Goal: Task Accomplishment & Management: Manage account settings

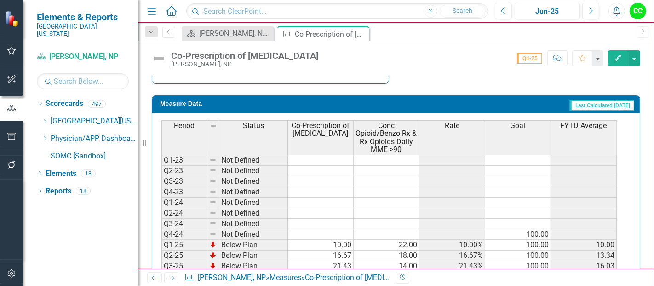
scroll to position [457, 0]
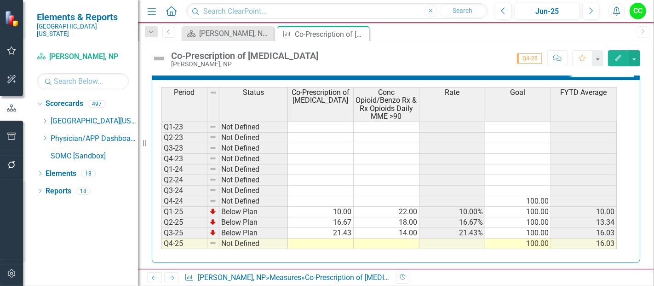
click at [329, 238] on td at bounding box center [321, 243] width 66 height 11
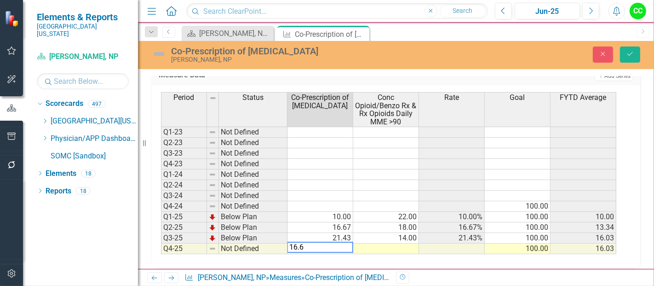
type textarea "16.67"
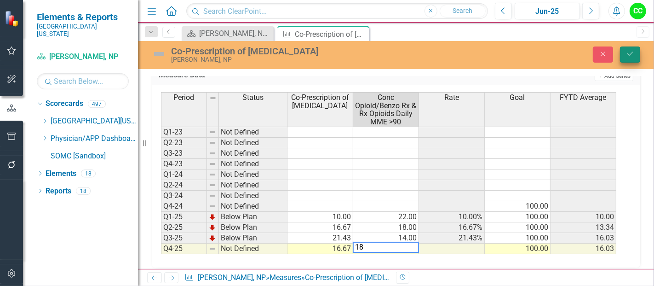
type textarea "18"
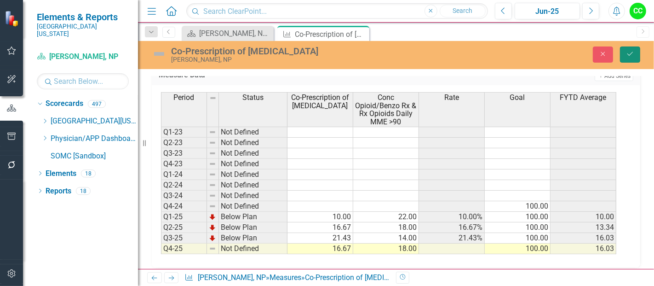
click at [632, 53] on icon "Save" at bounding box center [630, 54] width 8 height 6
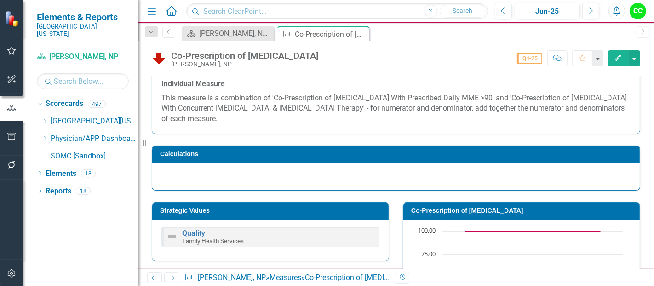
scroll to position [103, 0]
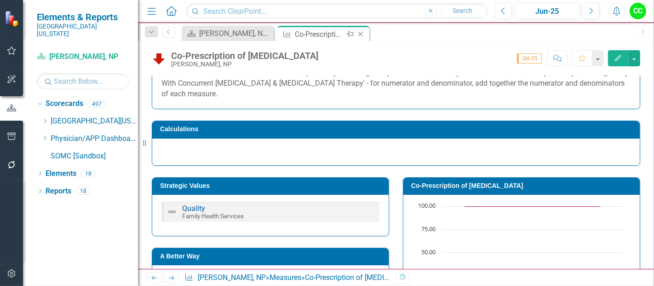
click at [359, 33] on icon at bounding box center [361, 34] width 5 height 5
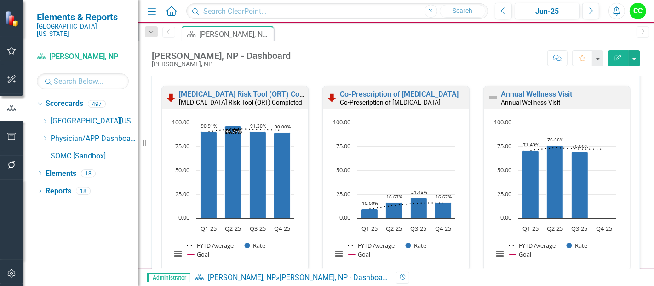
scroll to position [460, 0]
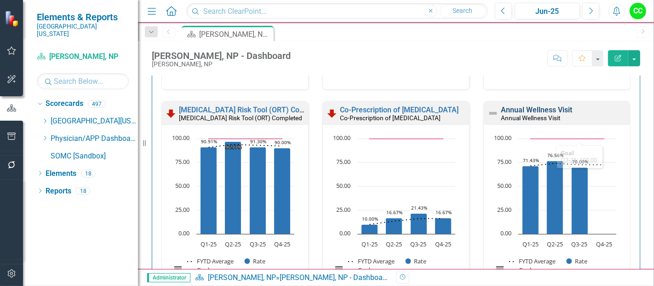
click at [536, 107] on link "Annual Wellness Visit" at bounding box center [536, 109] width 71 height 9
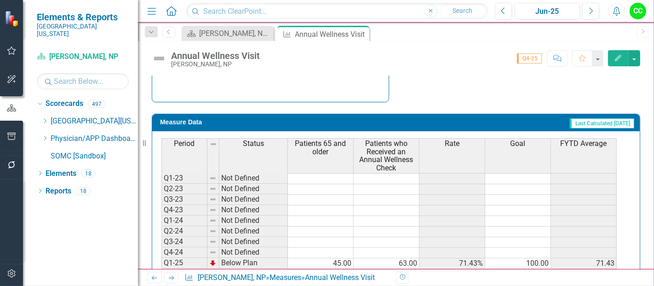
scroll to position [422, 0]
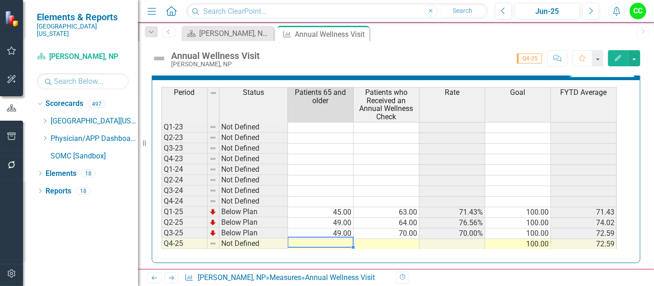
click at [322, 240] on td at bounding box center [321, 244] width 66 height 11
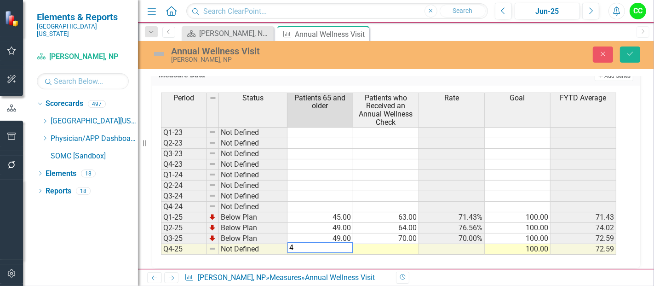
type textarea "43"
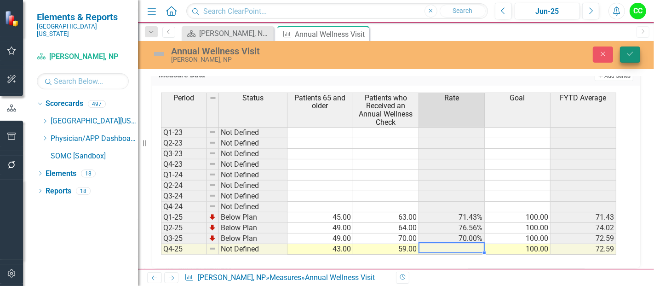
type textarea "59"
click at [633, 52] on icon "Save" at bounding box center [630, 54] width 8 height 6
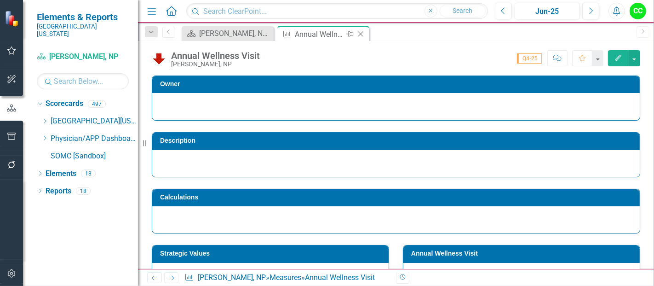
click at [361, 34] on icon "Close" at bounding box center [360, 33] width 9 height 7
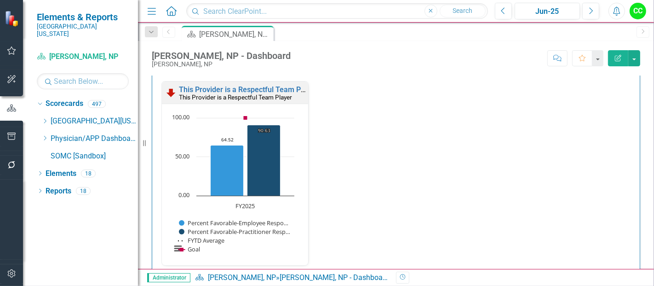
scroll to position [1191, 0]
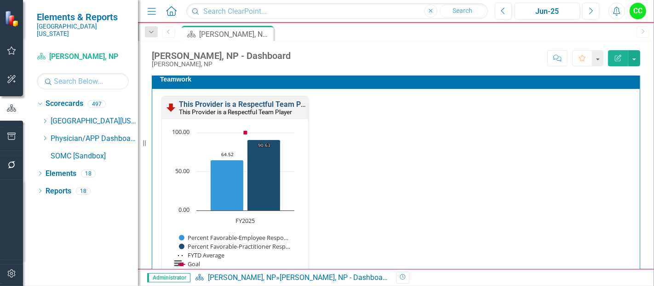
click at [257, 101] on link "This Provider is a Respectful Team Player" at bounding box center [248, 104] width 139 height 9
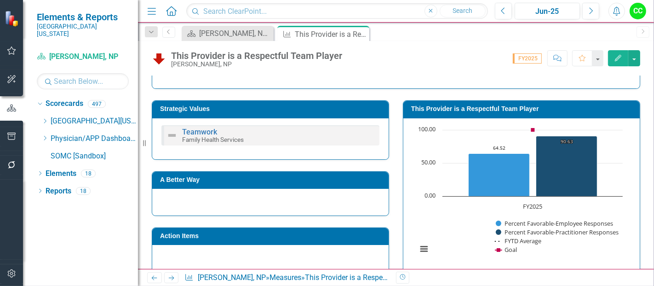
scroll to position [143, 0]
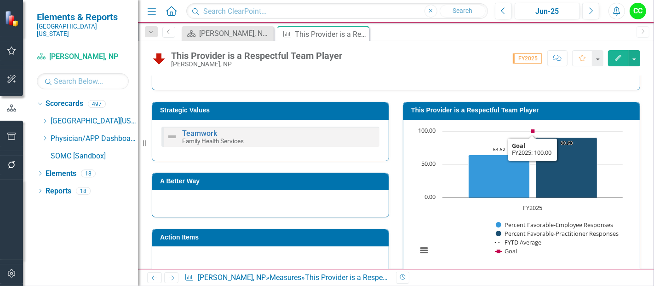
click at [569, 110] on h3 "This Provider is a Respectful Team Player" at bounding box center [523, 110] width 224 height 7
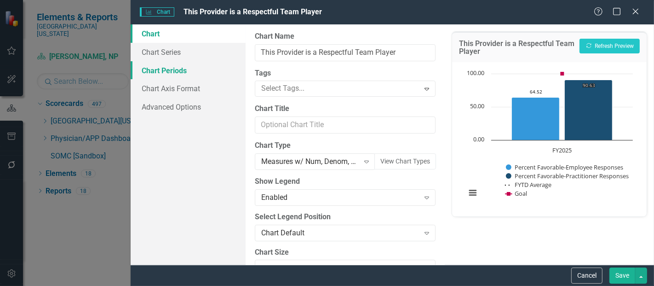
click at [176, 70] on link "Chart Periods" at bounding box center [188, 70] width 115 height 18
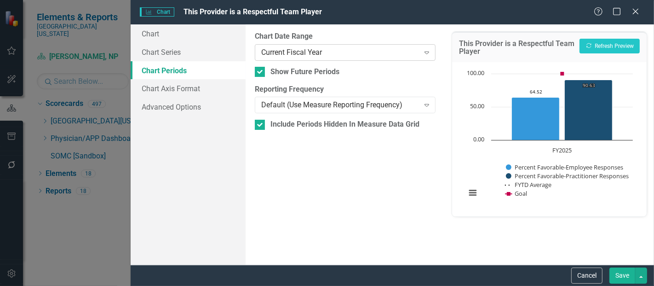
click at [309, 58] on div "Current Fiscal Year Expand" at bounding box center [345, 52] width 181 height 17
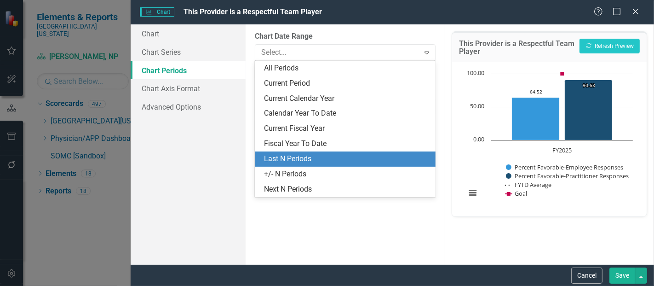
click at [282, 161] on div "Last N Periods" at bounding box center [347, 159] width 166 height 11
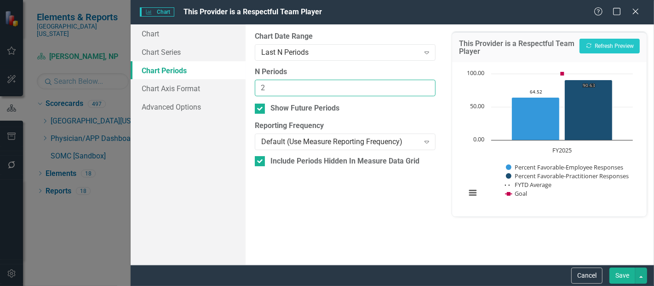
type input "2"
click at [428, 85] on input "2" at bounding box center [345, 88] width 181 height 17
click at [627, 275] on button "Save" at bounding box center [623, 275] width 26 height 16
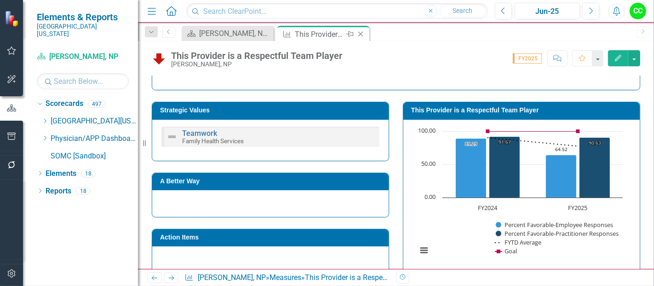
click at [362, 34] on icon "Close" at bounding box center [360, 33] width 9 height 7
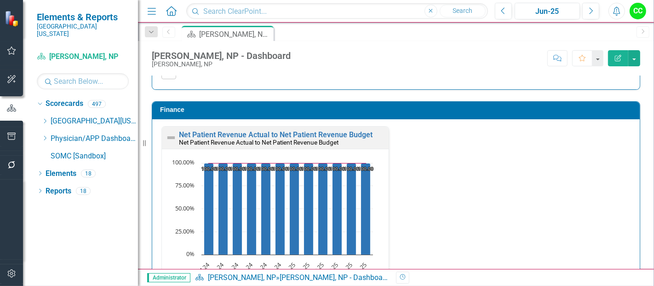
scroll to position [1584, 0]
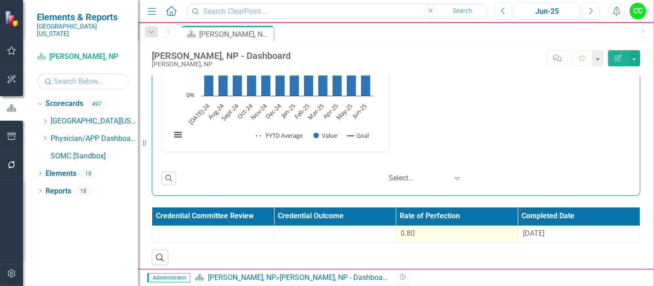
click at [431, 236] on td "0.80" at bounding box center [457, 233] width 122 height 17
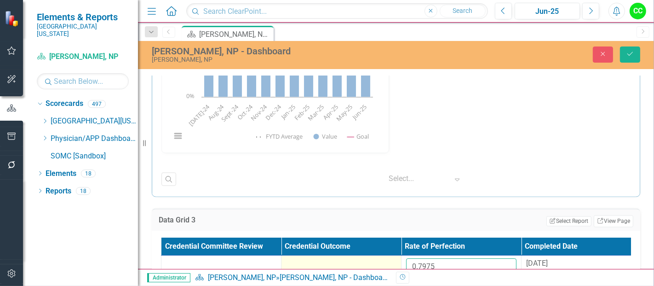
drag, startPoint x: 443, startPoint y: 258, endPoint x: 361, endPoint y: 258, distance: 81.9
click at [361, 258] on tr "0.7975 [DATE]" at bounding box center [402, 270] width 480 height 30
paste input "224"
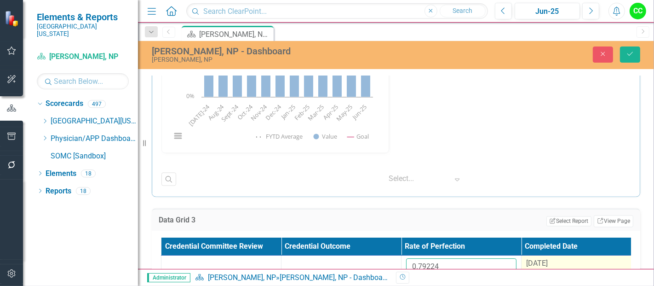
type input "0.79224"
click at [557, 258] on div "[DATE]" at bounding box center [581, 263] width 110 height 11
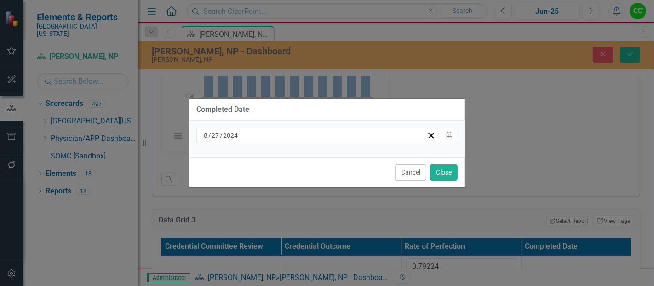
click at [382, 135] on div "[DATE]" at bounding box center [314, 135] width 225 height 9
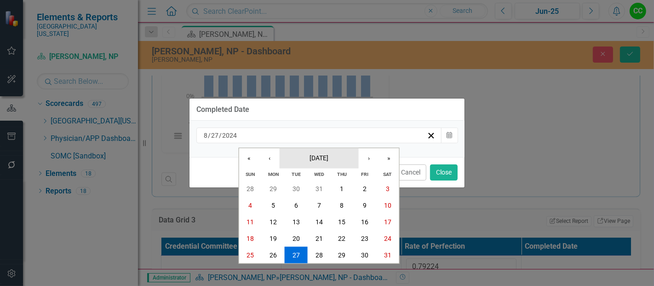
click at [332, 165] on button "[DATE]" at bounding box center [319, 158] width 79 height 20
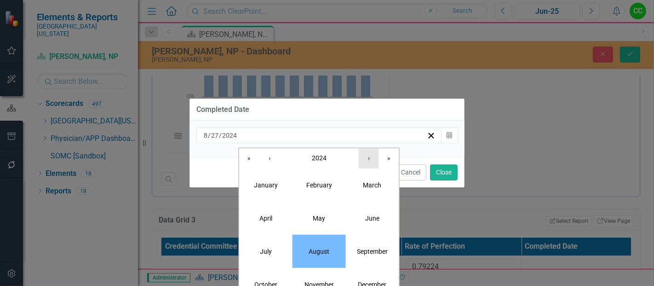
click at [371, 164] on button "›" at bounding box center [369, 158] width 20 height 20
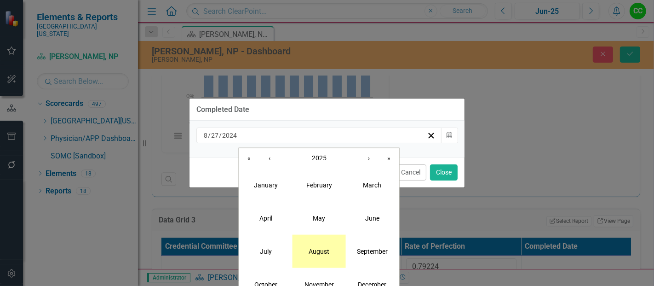
click at [314, 250] on abbr "August" at bounding box center [319, 250] width 21 height 7
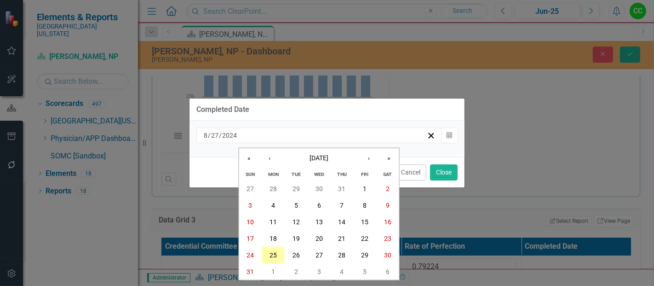
click at [273, 255] on abbr "25" at bounding box center [273, 254] width 7 height 7
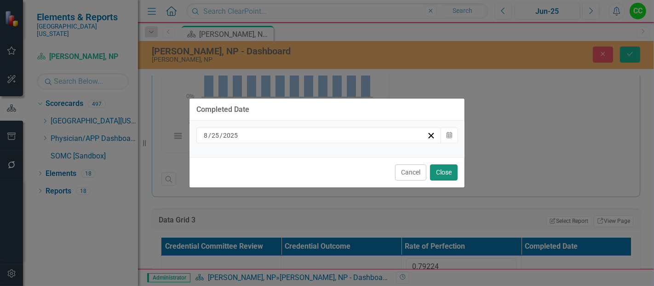
click at [455, 171] on button "Close" at bounding box center [444, 172] width 28 height 16
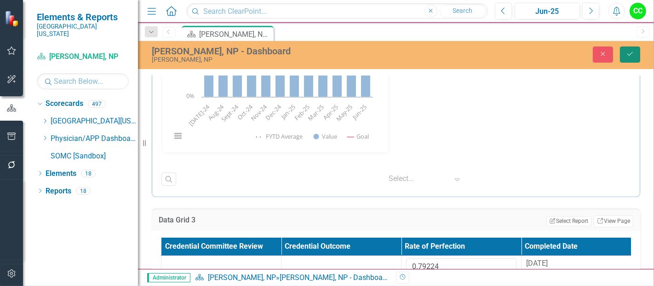
click at [627, 58] on button "Save" at bounding box center [630, 54] width 20 height 16
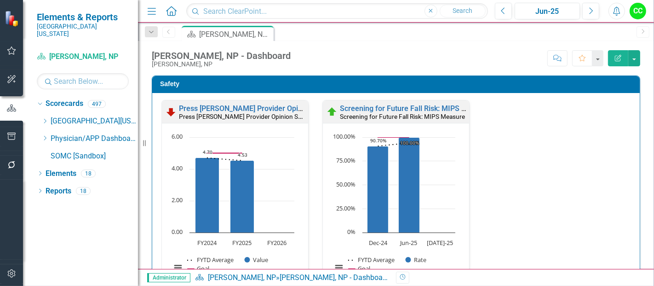
click at [627, 58] on button "Edit Report" at bounding box center [618, 58] width 20 height 16
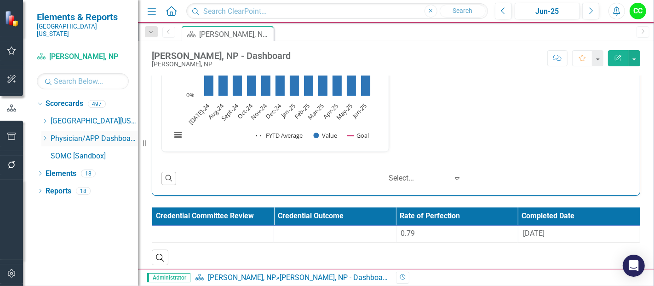
click at [46, 136] on icon at bounding box center [45, 138] width 2 height 5
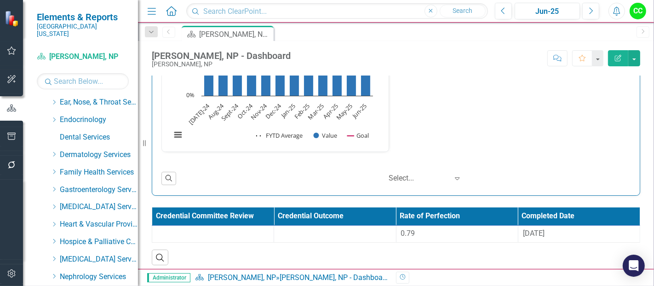
scroll to position [145, 0]
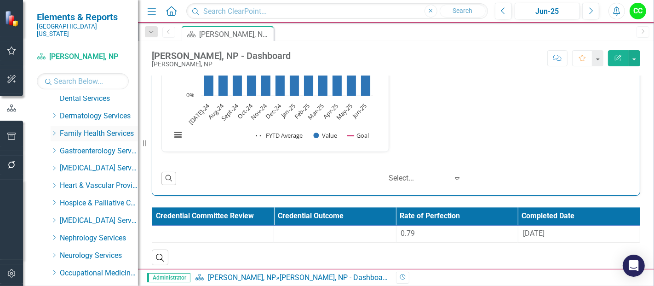
click at [52, 130] on icon "Dropdown" at bounding box center [54, 133] width 7 height 6
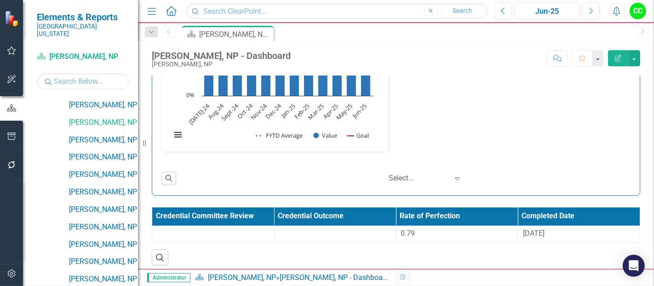
scroll to position [609, 0]
click at [93, 134] on link "[PERSON_NAME], NP" at bounding box center [103, 139] width 69 height 11
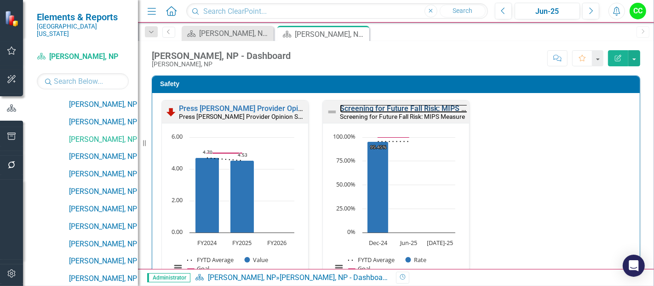
drag, startPoint x: 385, startPoint y: 112, endPoint x: 287, endPoint y: 285, distance: 198.9
click at [385, 112] on link "Screening for Future Fall Risk: MIPS Measure" at bounding box center [415, 108] width 151 height 9
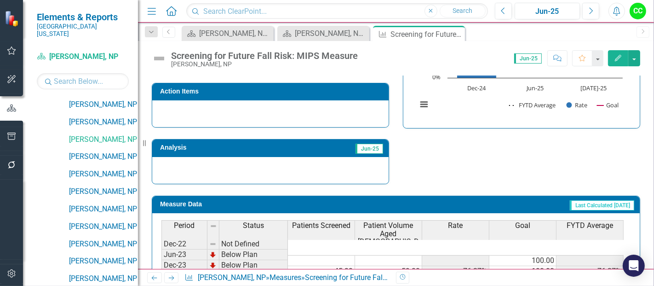
scroll to position [364, 0]
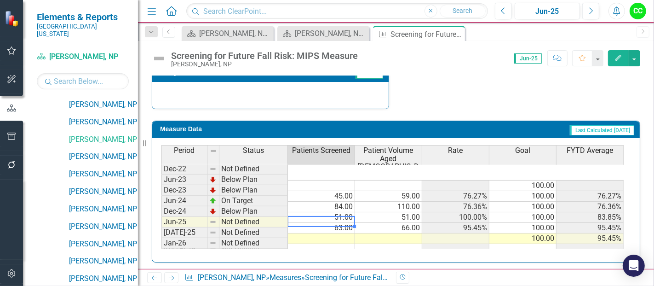
click at [345, 233] on td at bounding box center [321, 238] width 67 height 11
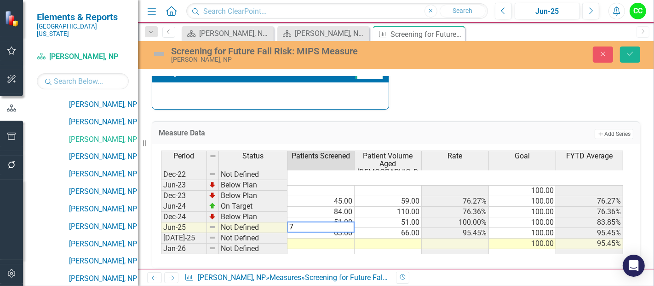
type textarea "72"
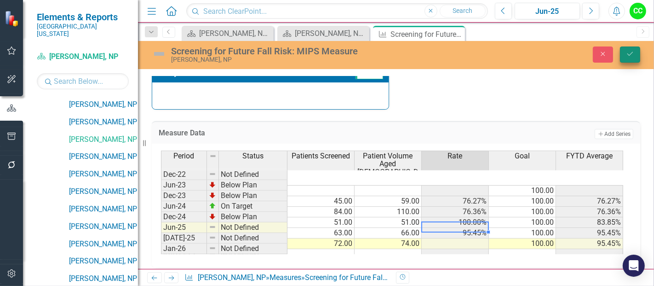
type textarea "74"
click at [632, 48] on button "Save" at bounding box center [630, 54] width 20 height 16
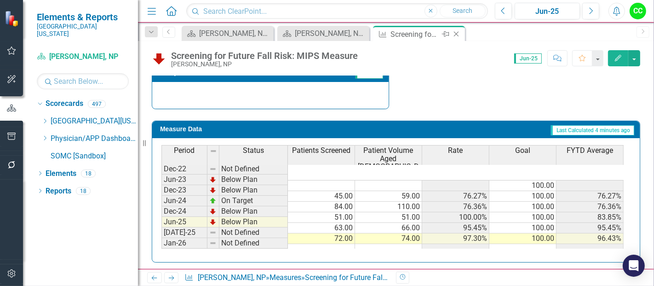
click at [457, 35] on icon "Close" at bounding box center [456, 33] width 9 height 7
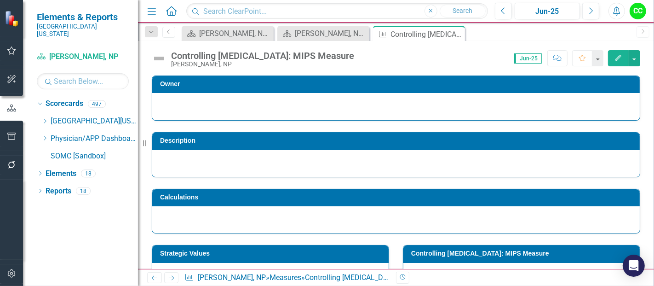
scroll to position [372, 0]
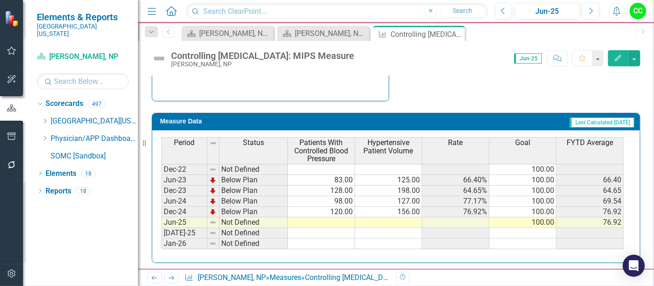
click at [324, 221] on td at bounding box center [321, 222] width 67 height 11
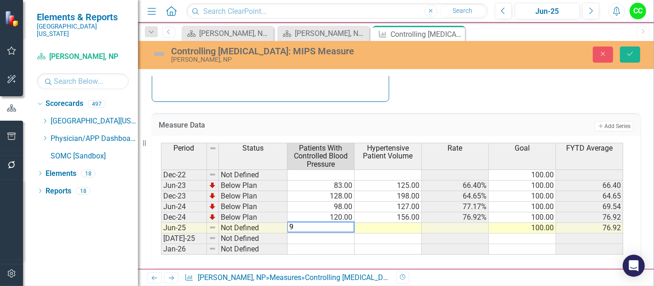
type textarea "95"
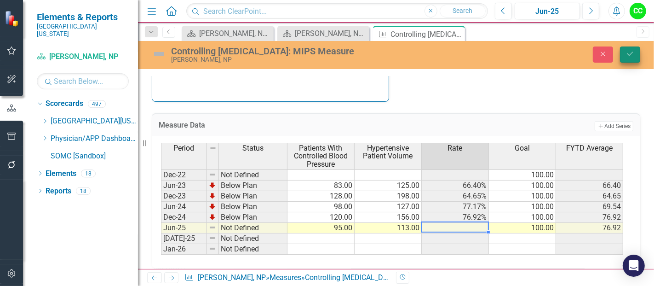
type textarea "113"
click at [625, 59] on button "Save" at bounding box center [630, 54] width 20 height 16
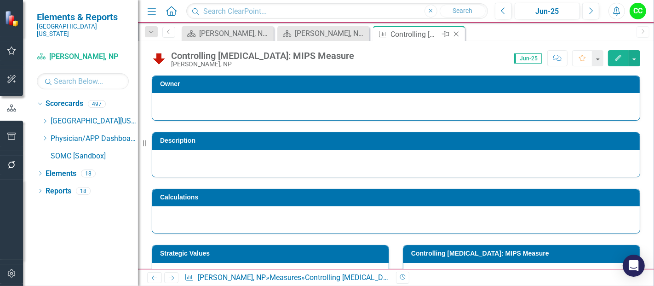
click at [456, 33] on icon at bounding box center [456, 34] width 5 height 5
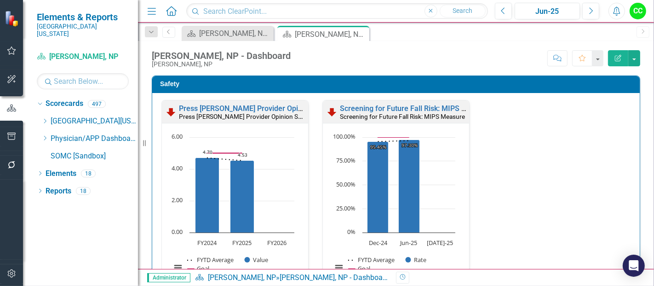
scroll to position [288, 0]
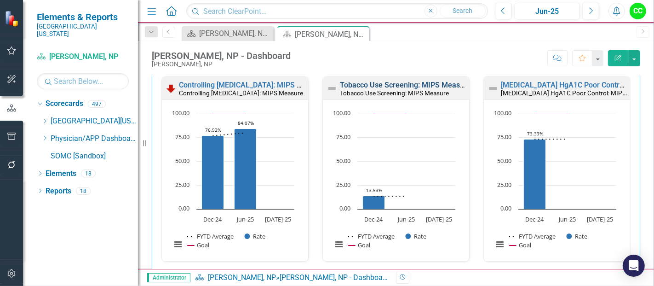
click at [359, 83] on link "Tobacco Use Screening: MIPS Measure" at bounding box center [405, 85] width 131 height 9
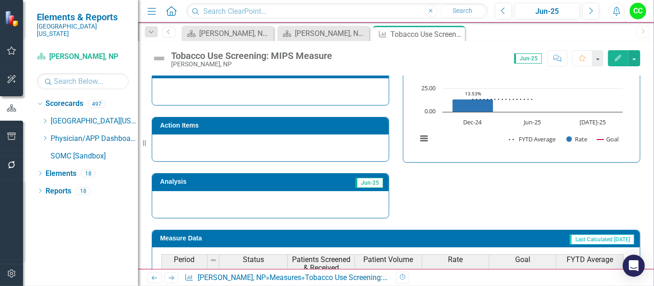
scroll to position [372, 0]
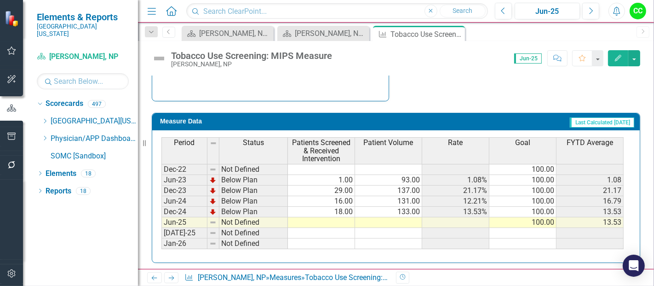
click at [336, 219] on td at bounding box center [321, 222] width 67 height 11
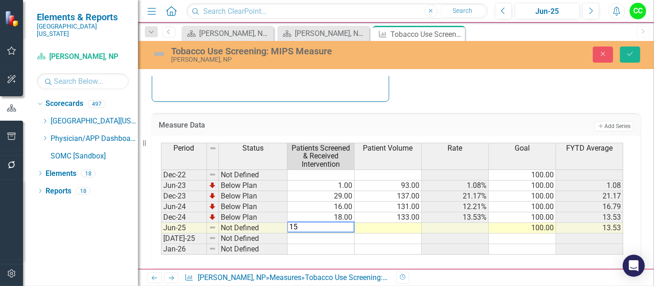
type textarea "154"
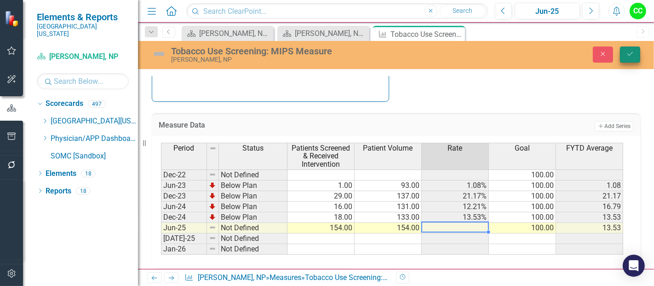
type textarea "154"
click at [630, 52] on icon "Save" at bounding box center [630, 54] width 8 height 6
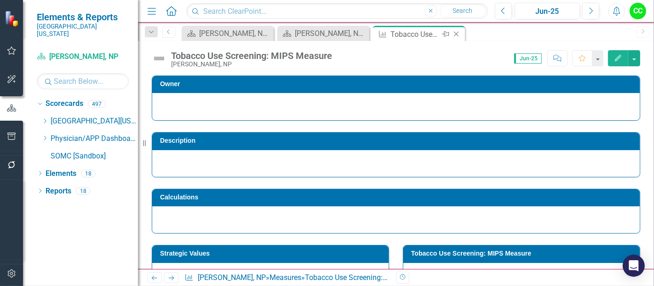
click at [457, 32] on icon "Close" at bounding box center [456, 33] width 9 height 7
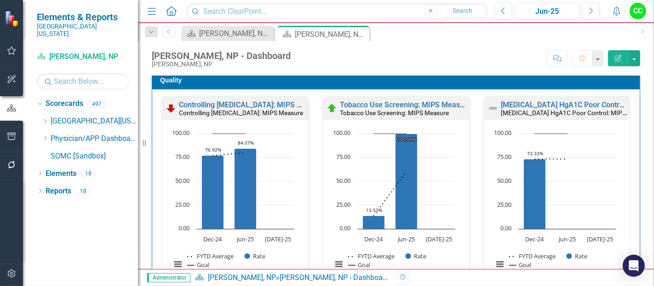
scroll to position [269, 0]
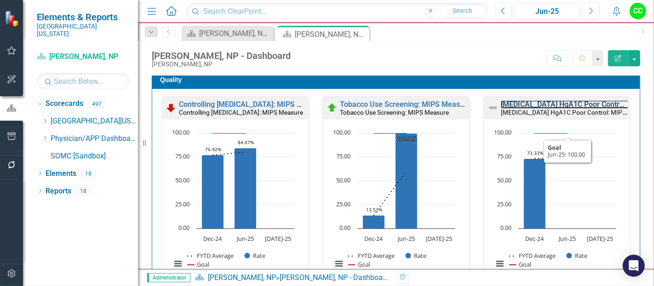
click at [571, 106] on link "[MEDICAL_DATA] HgA1C Poor Control: MIPS Measure" at bounding box center [590, 104] width 178 height 9
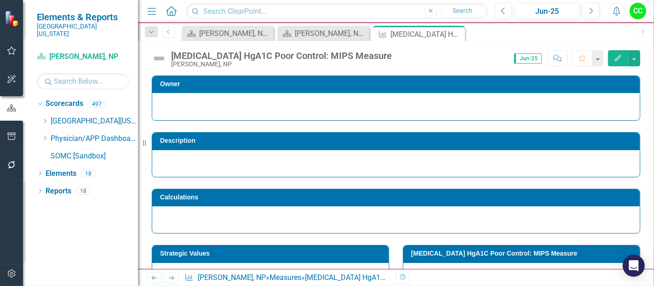
scroll to position [364, 0]
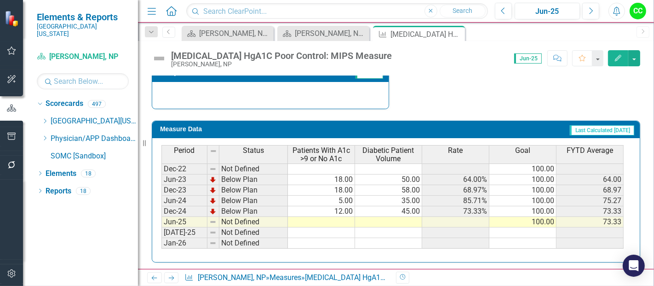
click at [334, 217] on td at bounding box center [321, 222] width 67 height 11
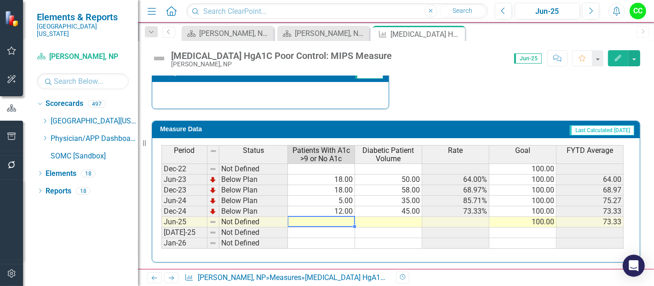
type textarea "12"
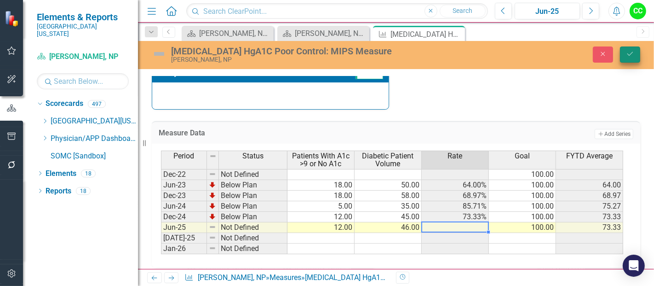
type textarea "46"
click at [625, 50] on button "Save" at bounding box center [630, 54] width 20 height 16
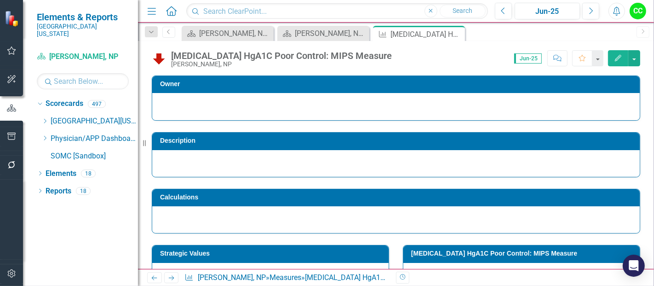
drag, startPoint x: 454, startPoint y: 31, endPoint x: 359, endPoint y: 284, distance: 270.9
click at [0, 0] on icon "Close" at bounding box center [0, 0] width 0 height 0
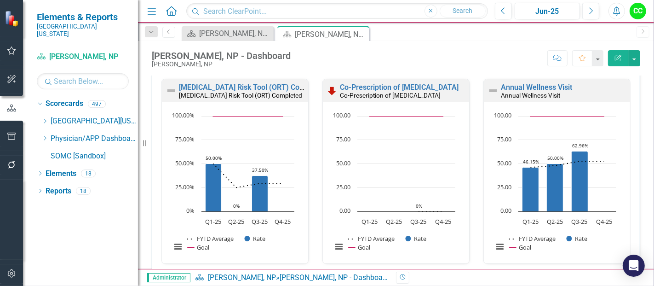
scroll to position [483, 0]
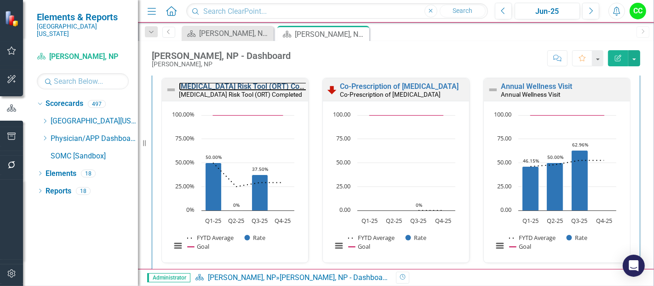
click at [253, 84] on link "[MEDICAL_DATA] Risk Tool (ORT) Completed" at bounding box center [253, 86] width 148 height 9
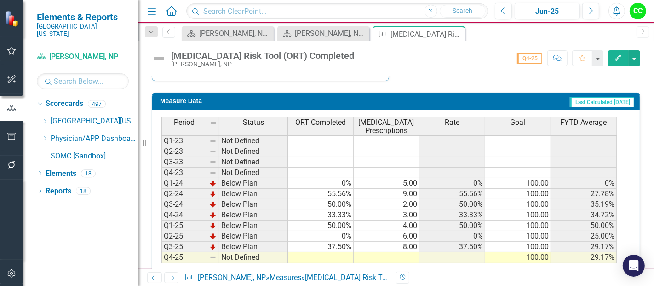
scroll to position [406, 0]
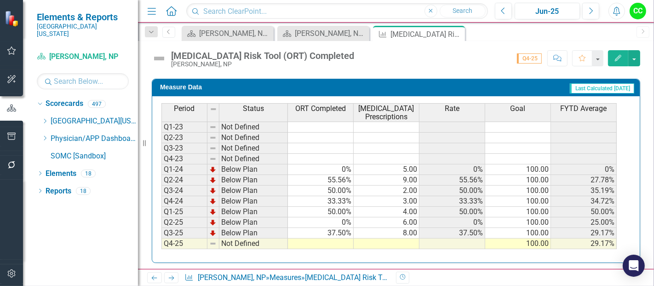
click at [345, 240] on td at bounding box center [321, 243] width 66 height 11
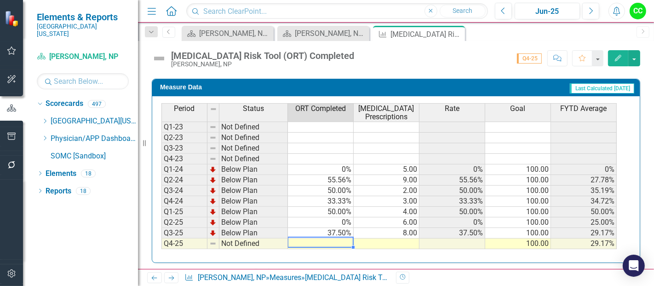
type textarea "50"
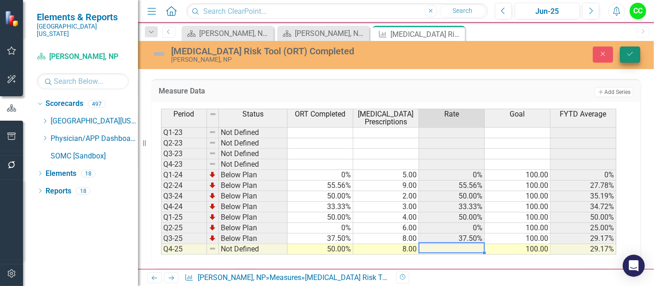
type textarea "8"
click at [630, 51] on icon "Save" at bounding box center [630, 54] width 8 height 6
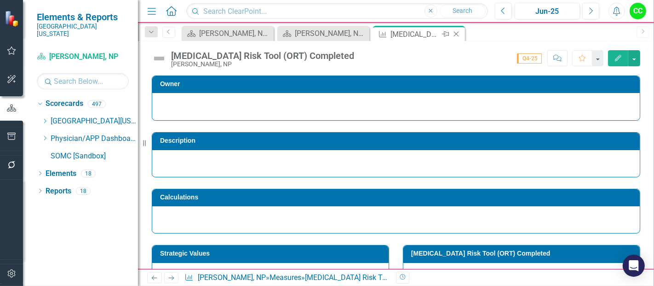
click at [457, 32] on icon "Close" at bounding box center [456, 33] width 9 height 7
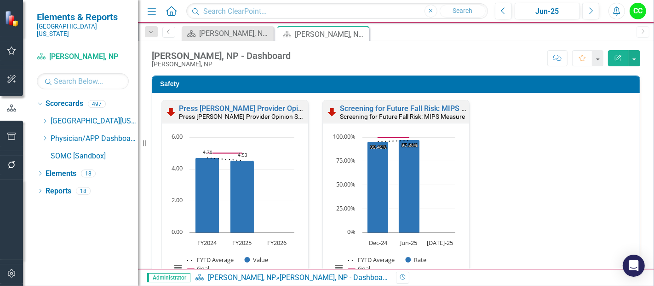
scroll to position [451, 0]
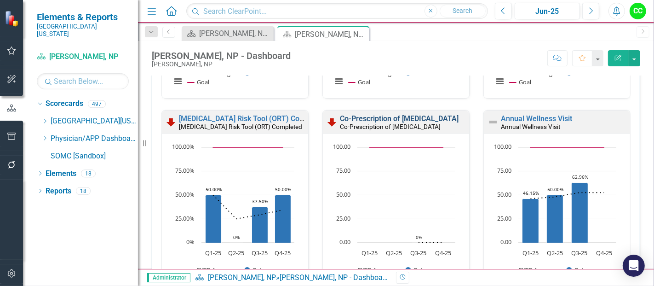
click at [393, 117] on link "Co-Prescription of [MEDICAL_DATA]" at bounding box center [399, 118] width 119 height 9
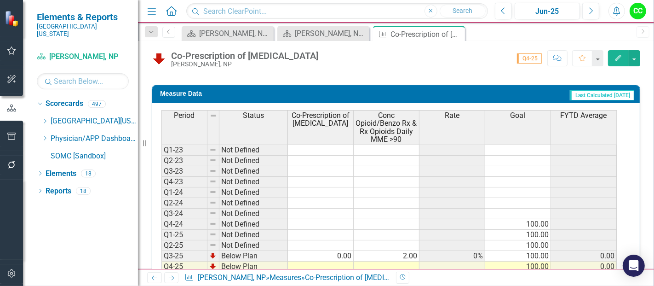
scroll to position [457, 0]
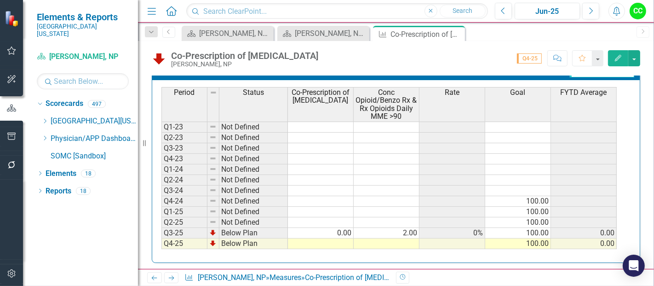
click at [330, 241] on td at bounding box center [321, 243] width 66 height 11
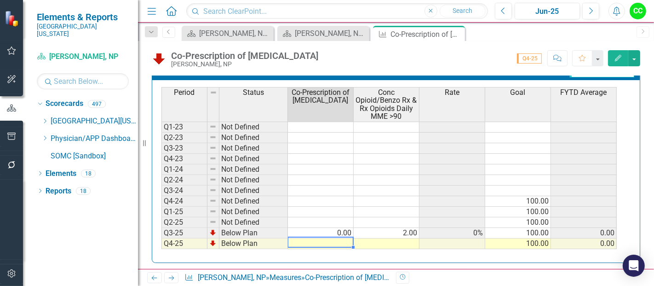
type textarea "0"
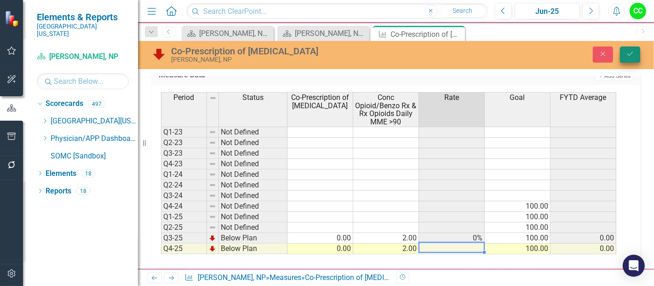
type textarea "2"
click at [631, 48] on button "Save" at bounding box center [630, 54] width 20 height 16
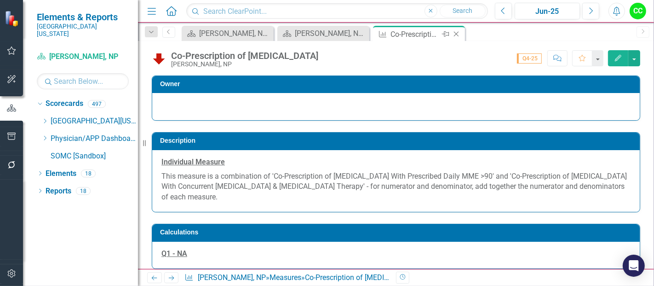
click at [456, 32] on icon "Close" at bounding box center [456, 33] width 9 height 7
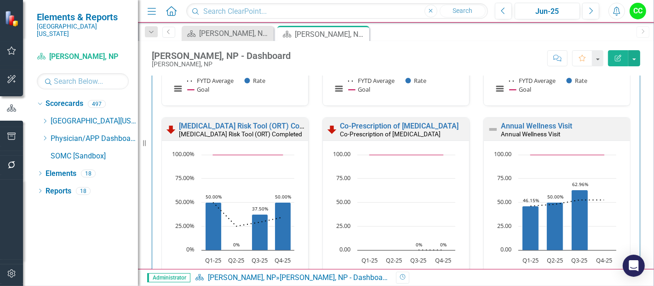
scroll to position [457, 0]
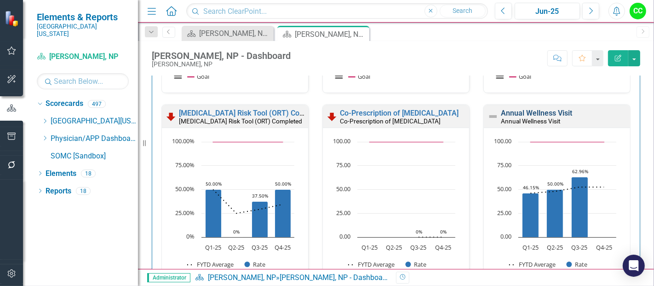
click at [526, 111] on link "Annual Wellness Visit" at bounding box center [536, 113] width 71 height 9
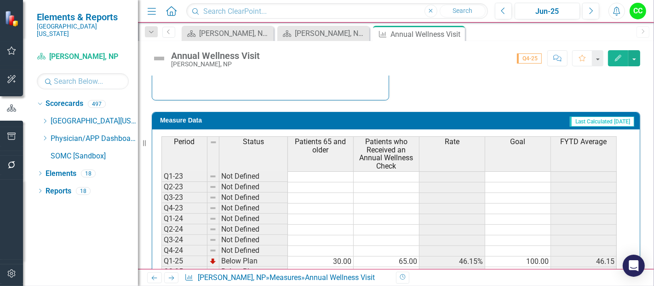
scroll to position [422, 0]
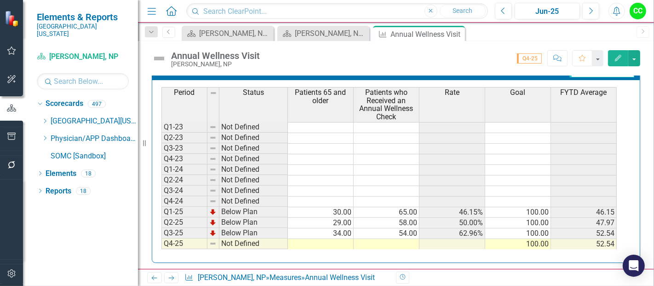
click at [328, 239] on td at bounding box center [321, 244] width 66 height 11
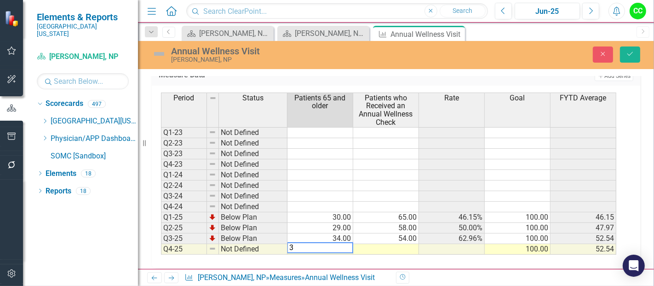
type textarea "38"
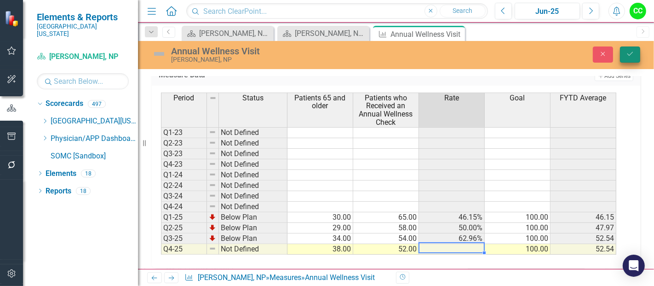
type textarea "52"
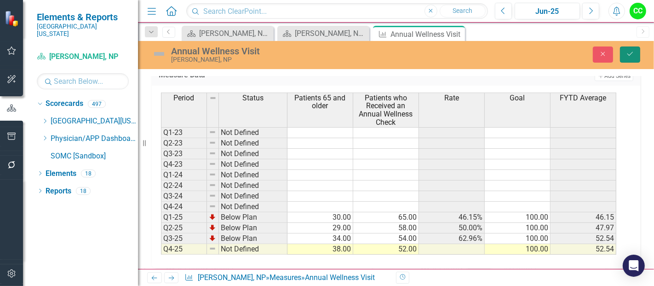
click at [631, 56] on icon "Save" at bounding box center [630, 54] width 8 height 6
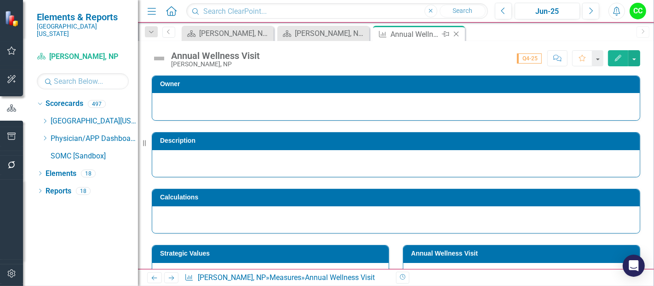
click at [457, 33] on icon "Close" at bounding box center [456, 33] width 9 height 7
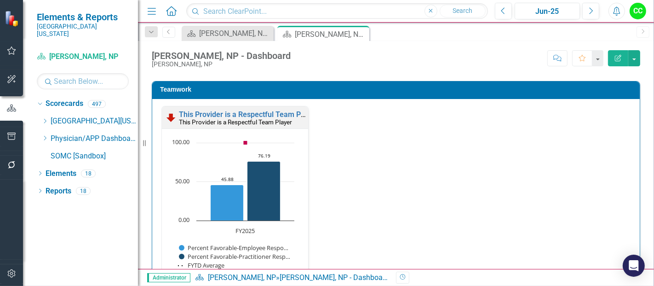
scroll to position [1180, 0]
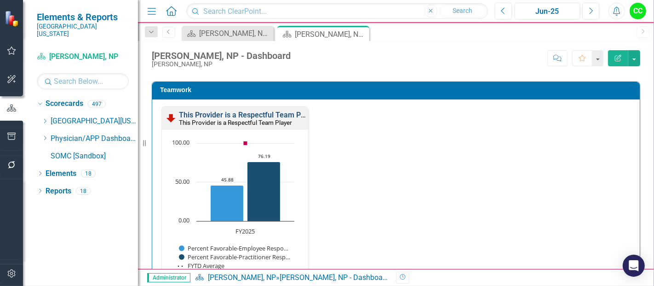
click at [249, 110] on link "This Provider is a Respectful Team Player" at bounding box center [248, 114] width 139 height 9
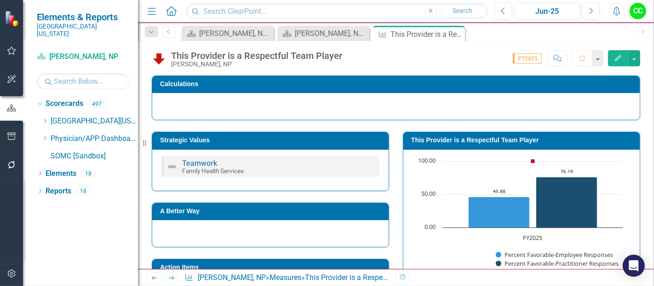
scroll to position [115, 0]
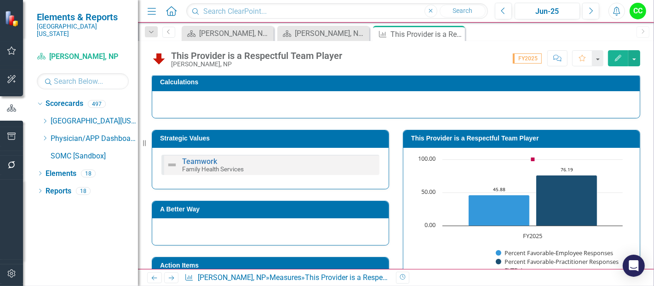
click at [468, 139] on h3 "This Provider is a Respectful Team Player" at bounding box center [523, 138] width 224 height 7
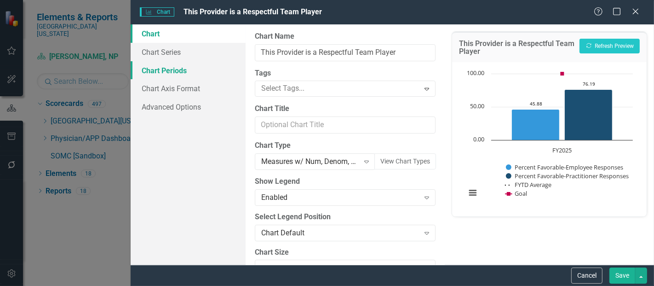
click at [177, 63] on link "Chart Periods" at bounding box center [188, 70] width 115 height 18
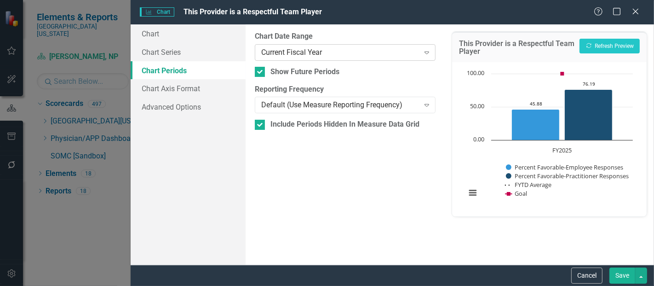
click at [269, 48] on div "Current Fiscal Year" at bounding box center [340, 52] width 158 height 11
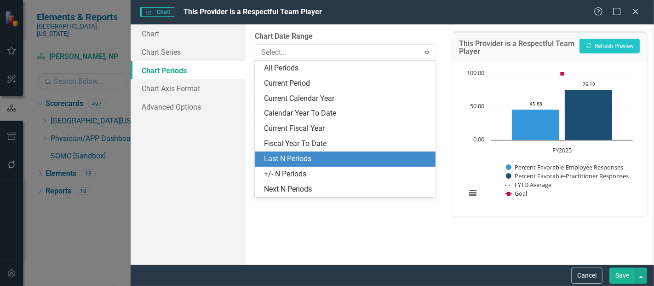
click at [286, 154] on div "Last N Periods" at bounding box center [347, 159] width 166 height 11
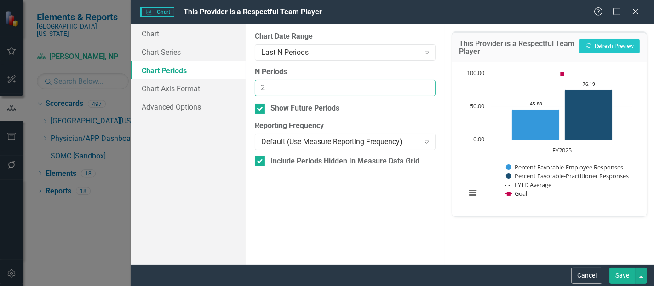
click at [426, 85] on input "2" at bounding box center [345, 88] width 181 height 17
click at [426, 85] on input "3" at bounding box center [345, 88] width 181 height 17
click at [423, 87] on input "4" at bounding box center [345, 88] width 181 height 17
click at [426, 92] on input "3" at bounding box center [345, 88] width 181 height 17
type input "2"
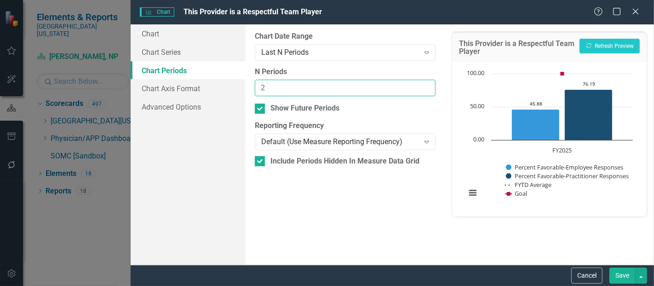
click at [426, 92] on input "2" at bounding box center [345, 88] width 181 height 17
click at [627, 270] on button "Save" at bounding box center [623, 275] width 26 height 16
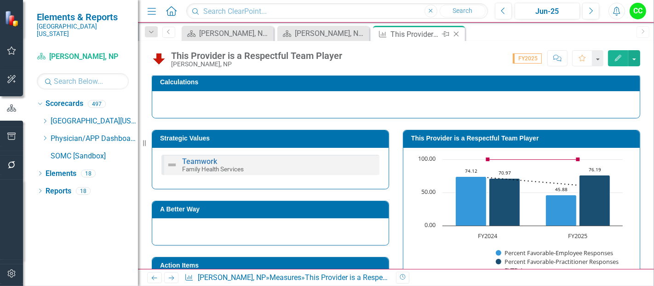
click at [458, 35] on icon "Close" at bounding box center [456, 33] width 9 height 7
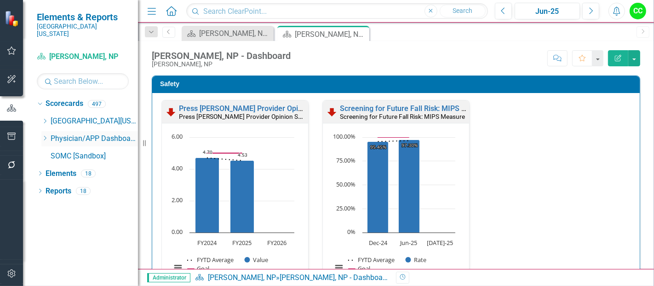
click at [44, 135] on icon "Dropdown" at bounding box center [44, 138] width 7 height 6
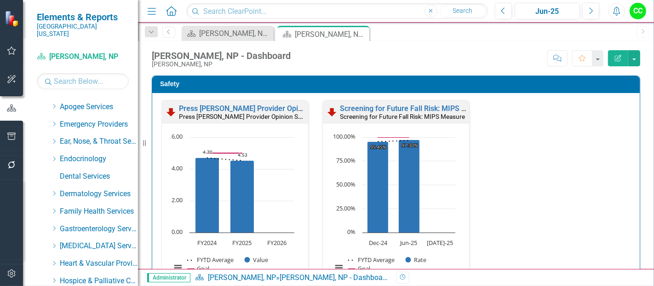
scroll to position [66, 0]
click at [56, 208] on icon "Dropdown" at bounding box center [54, 211] width 7 height 6
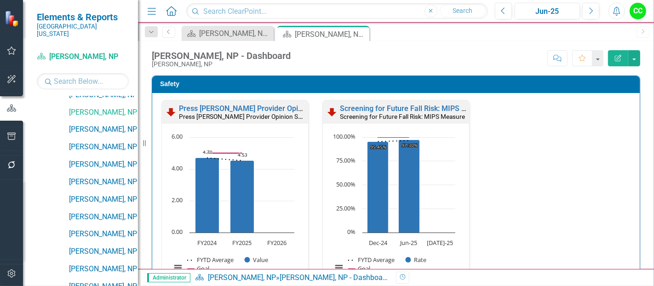
scroll to position [635, 0]
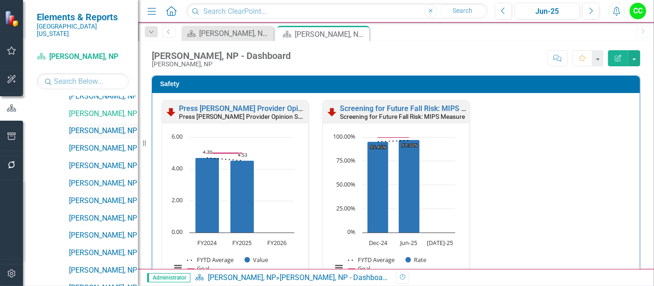
click at [106, 126] on link "[PERSON_NAME], NP" at bounding box center [103, 131] width 69 height 11
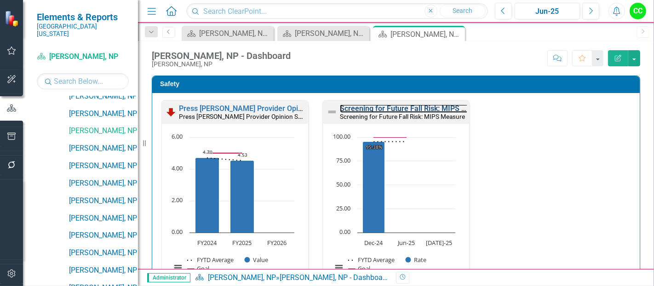
click at [422, 110] on link "Screening for Future Fall Risk: MIPS Measure" at bounding box center [415, 108] width 151 height 9
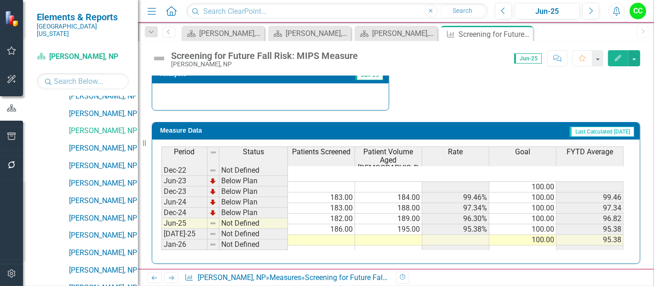
scroll to position [364, 0]
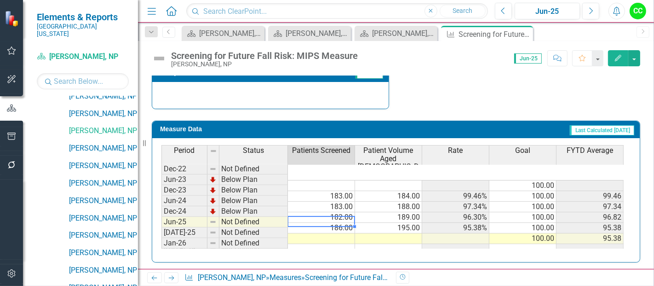
click at [336, 233] on td at bounding box center [321, 238] width 67 height 11
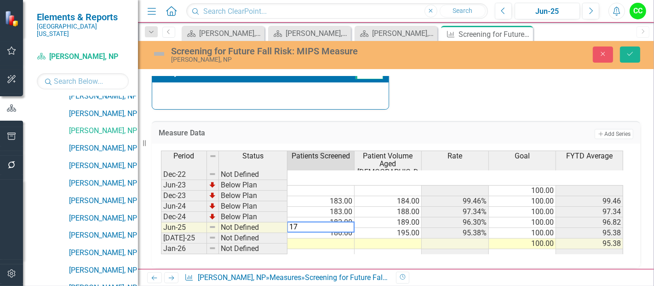
type textarea "176"
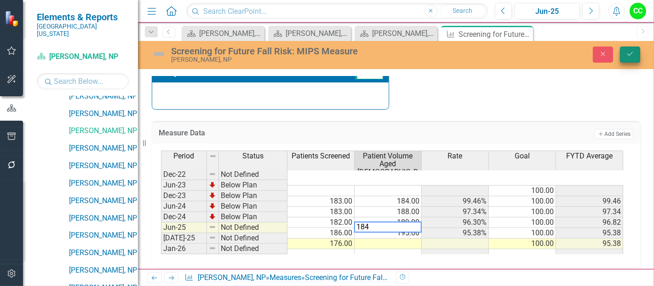
type textarea "184"
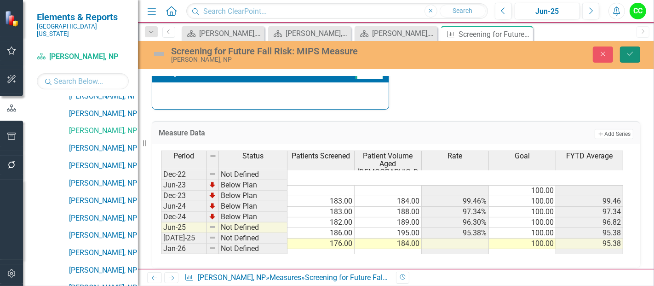
click at [628, 57] on button "Save" at bounding box center [630, 54] width 20 height 16
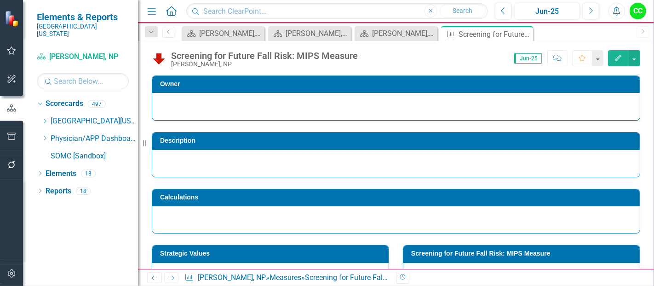
scroll to position [0, 0]
click at [525, 35] on icon at bounding box center [524, 34] width 5 height 5
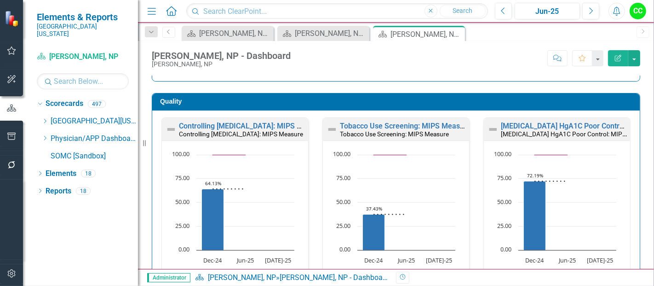
scroll to position [250, 0]
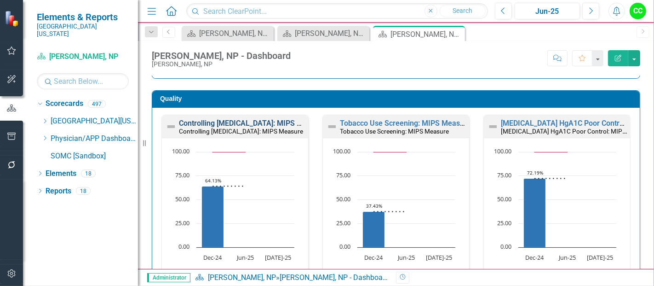
click at [233, 120] on link "Controlling [MEDICAL_DATA]: MIPS Measure" at bounding box center [252, 123] width 147 height 9
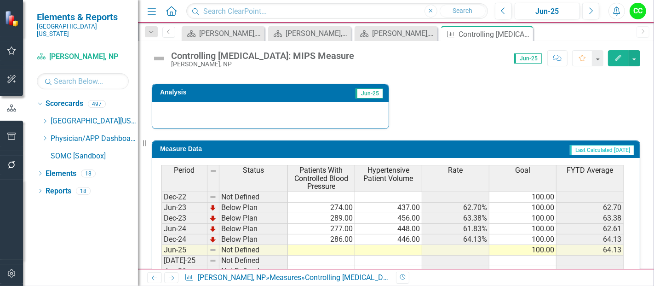
scroll to position [372, 0]
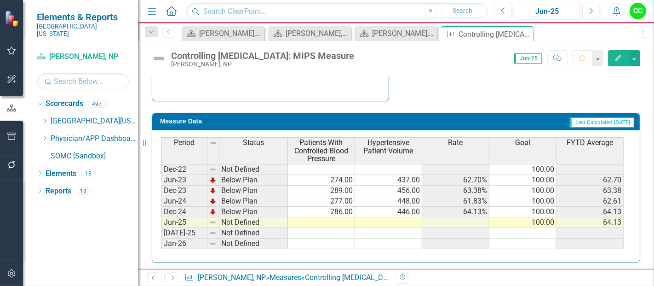
click at [318, 219] on td at bounding box center [321, 222] width 67 height 11
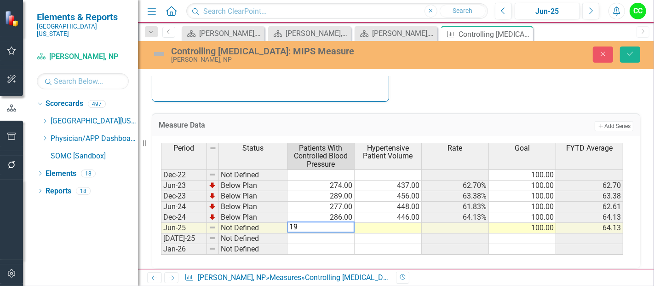
type textarea "190"
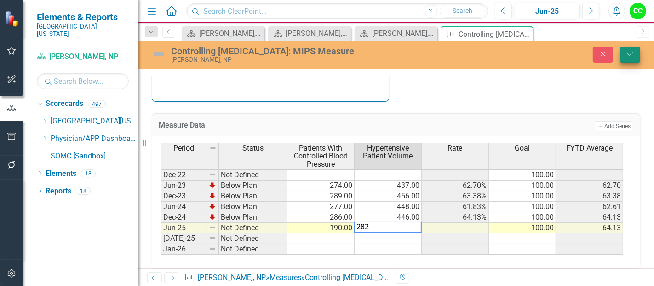
type textarea "282"
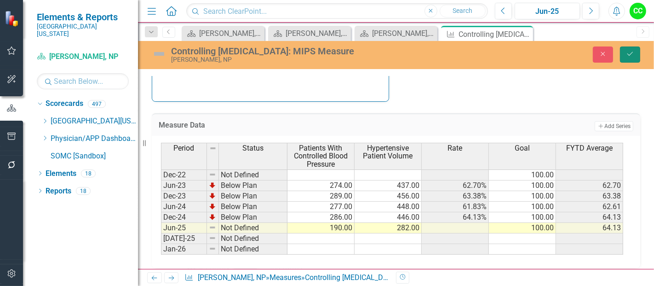
click at [632, 47] on button "Save" at bounding box center [630, 54] width 20 height 16
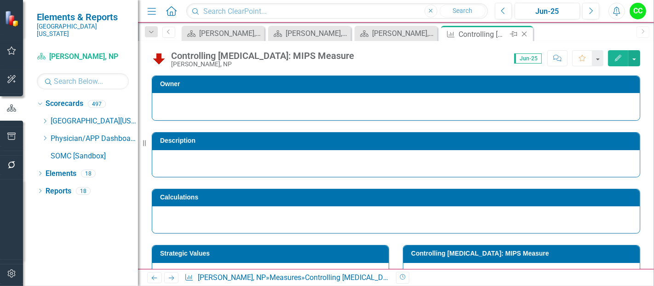
click at [525, 32] on icon "Close" at bounding box center [524, 33] width 9 height 7
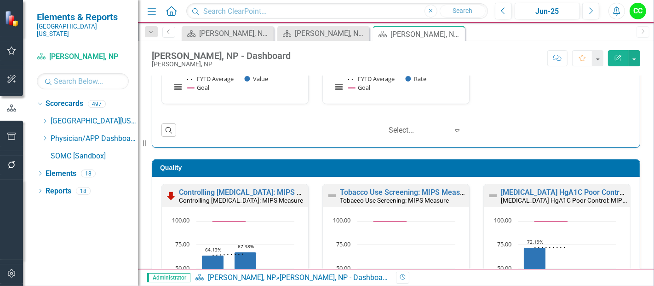
scroll to position [261, 0]
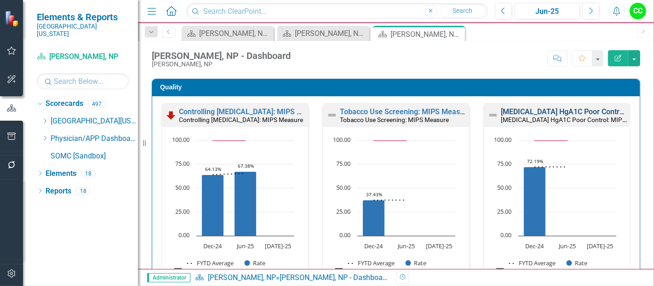
click at [559, 110] on link "[MEDICAL_DATA] HgA1C Poor Control: MIPS Measure" at bounding box center [590, 111] width 178 height 9
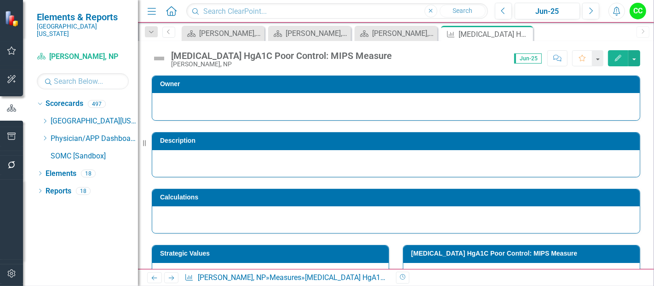
scroll to position [364, 0]
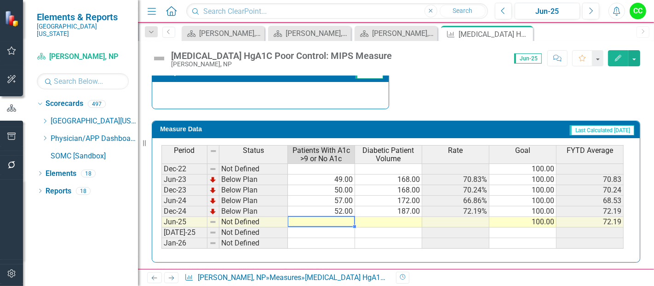
click at [335, 222] on td at bounding box center [321, 222] width 67 height 11
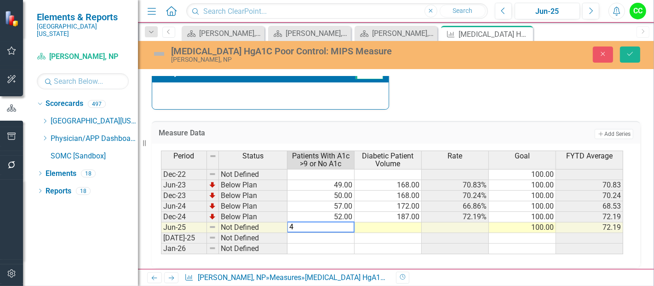
type textarea "48"
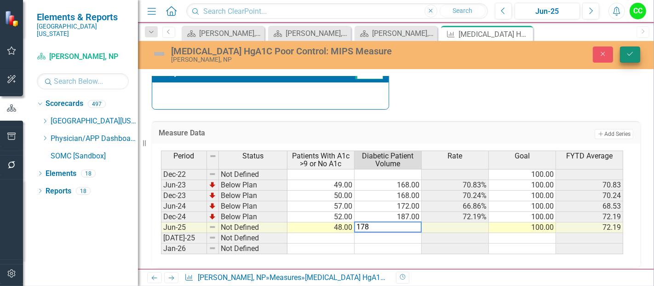
type textarea "178"
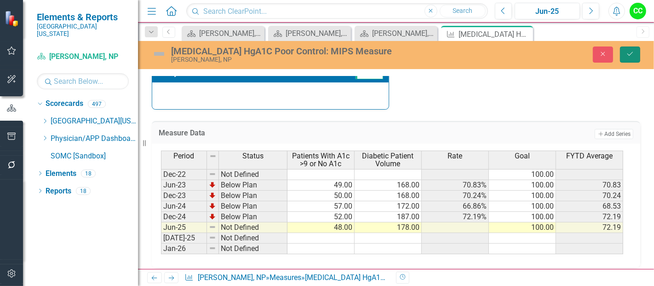
click at [632, 47] on button "Save" at bounding box center [630, 54] width 20 height 16
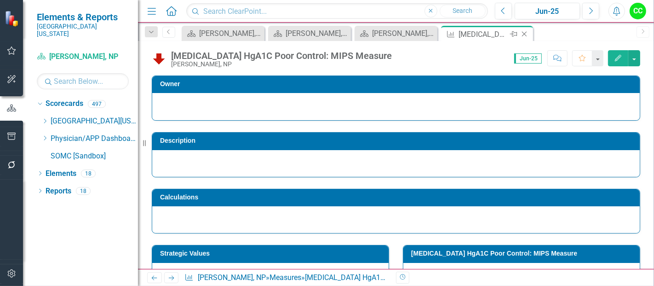
click at [526, 34] on icon "Close" at bounding box center [524, 33] width 9 height 7
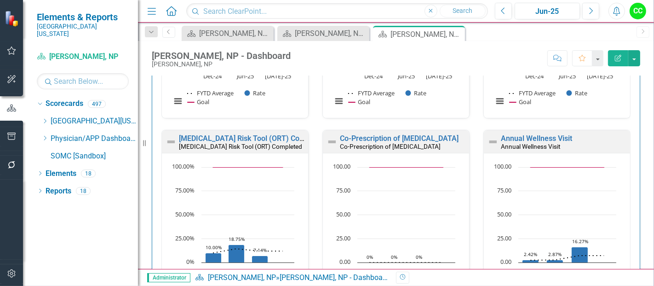
scroll to position [474, 0]
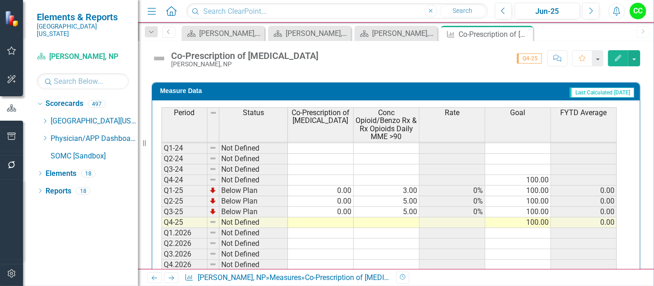
scroll to position [458, 0]
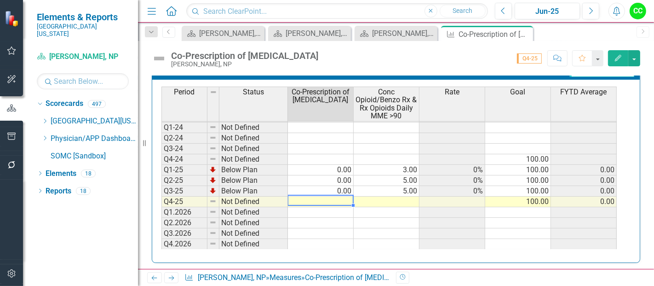
click at [333, 197] on td at bounding box center [321, 202] width 66 height 11
type textarea "0"
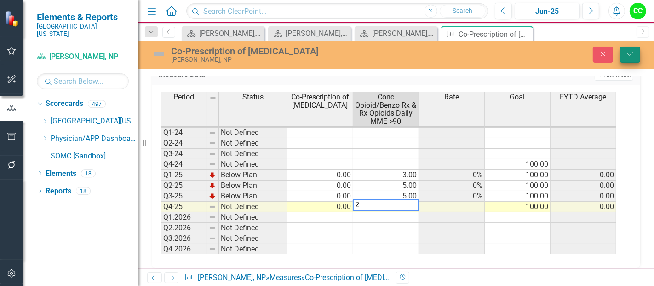
type textarea "2"
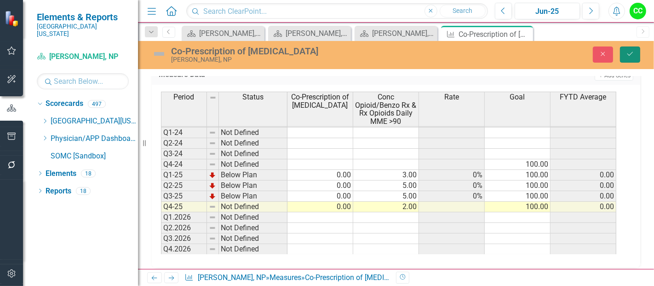
click at [631, 54] on icon "Save" at bounding box center [630, 54] width 8 height 6
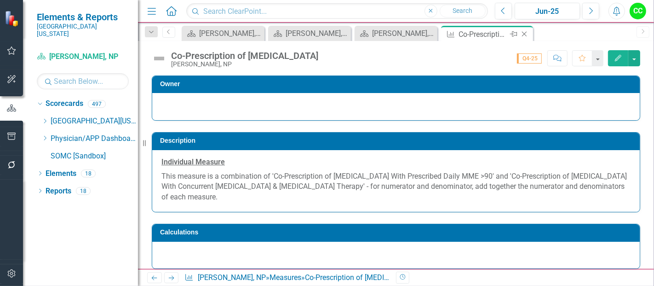
click at [525, 31] on icon "Close" at bounding box center [524, 33] width 9 height 7
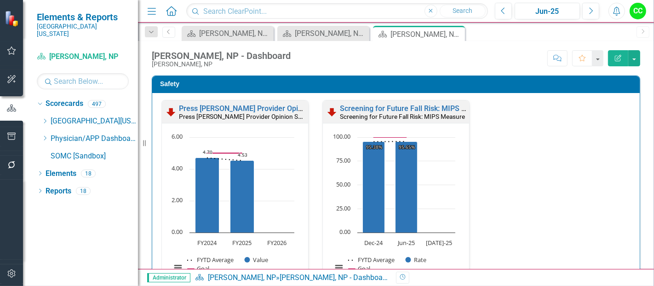
scroll to position [456, 0]
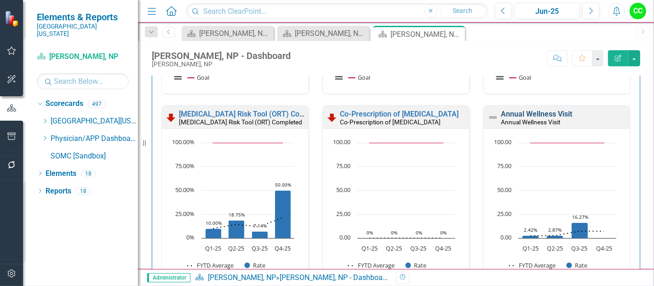
click at [521, 112] on link "Annual Wellness Visit" at bounding box center [536, 114] width 71 height 9
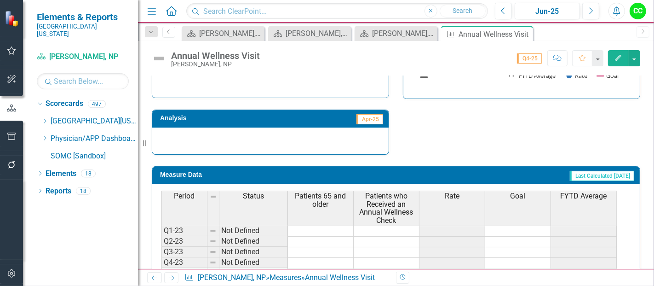
scroll to position [422, 0]
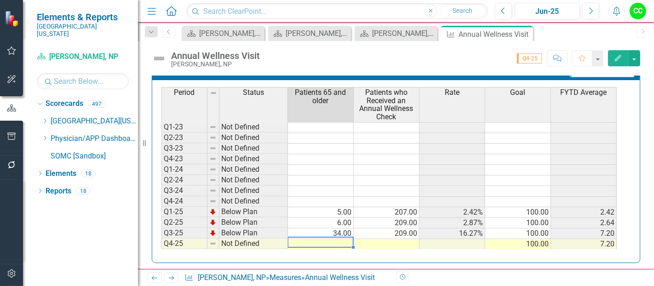
click at [321, 239] on td at bounding box center [321, 244] width 66 height 11
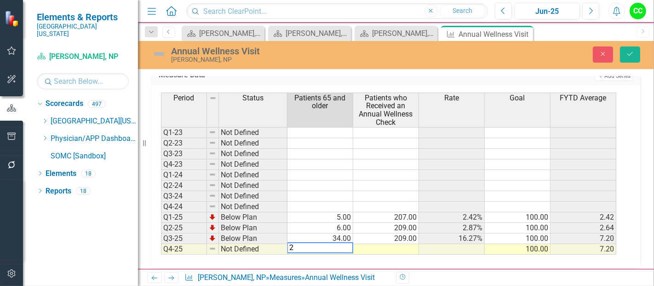
type textarea "24"
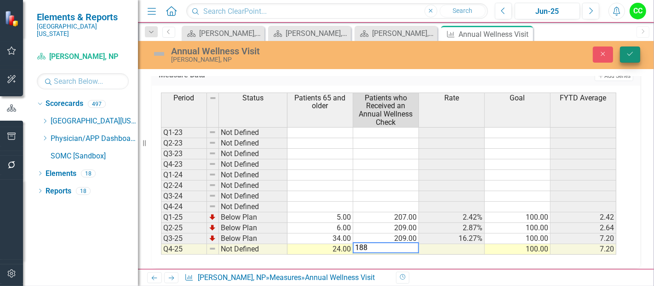
type textarea "188"
click at [634, 51] on icon "Save" at bounding box center [630, 54] width 8 height 6
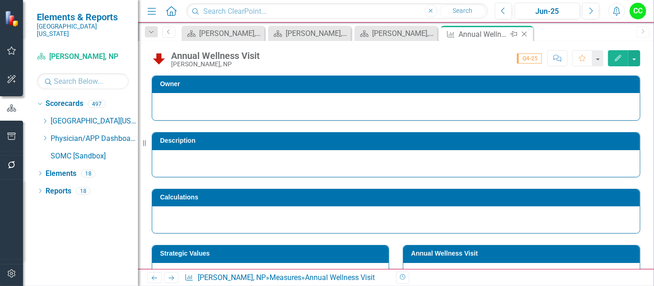
click at [525, 32] on icon "Close" at bounding box center [524, 33] width 9 height 7
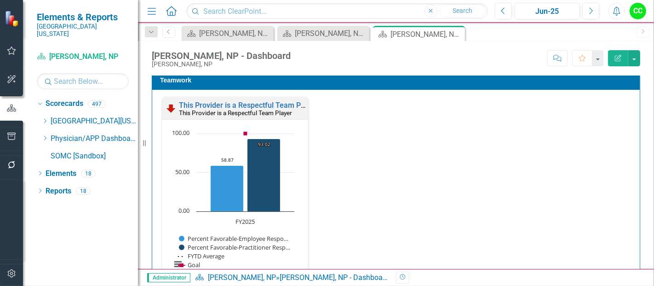
scroll to position [1190, 0]
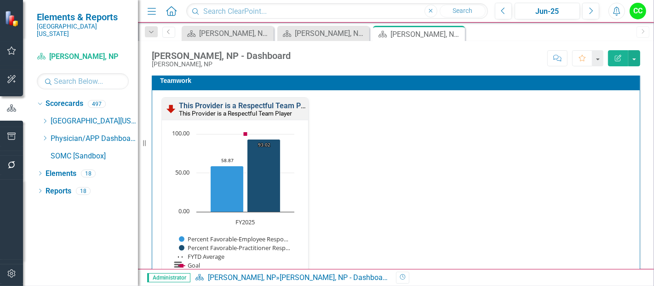
click at [279, 102] on link "This Provider is a Respectful Team Player" at bounding box center [248, 105] width 139 height 9
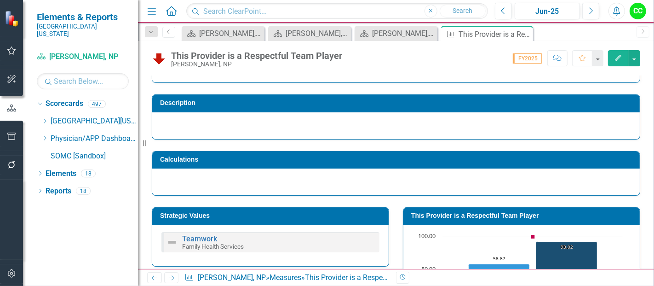
scroll to position [57, 0]
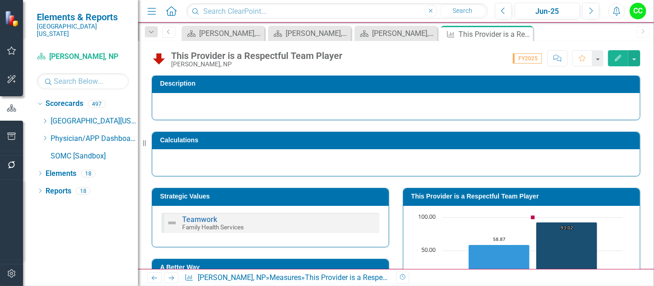
click at [537, 199] on td "This Provider is a Respectful Team Player" at bounding box center [523, 198] width 224 height 14
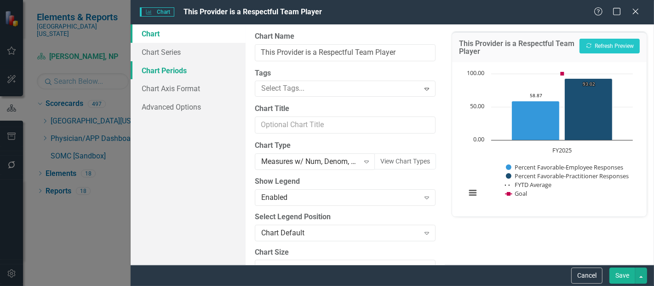
click at [156, 65] on link "Chart Periods" at bounding box center [188, 70] width 115 height 18
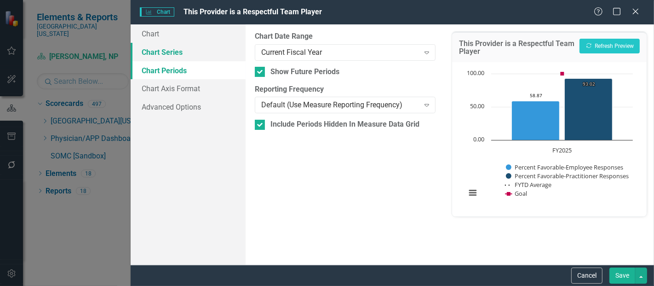
click at [184, 44] on link "Chart Series" at bounding box center [188, 52] width 115 height 18
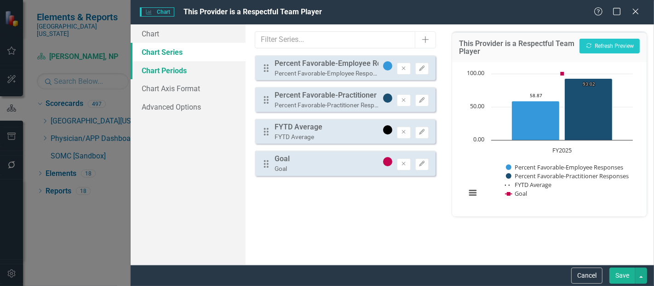
click at [195, 68] on link "Chart Periods" at bounding box center [188, 70] width 115 height 18
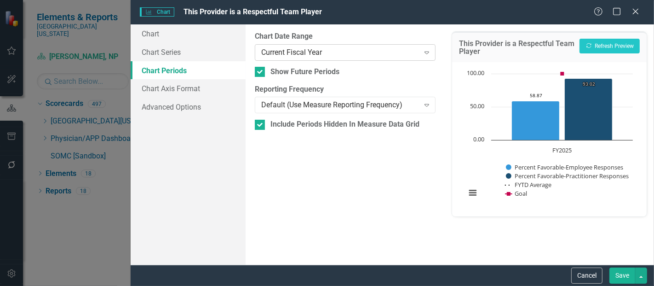
click at [293, 60] on div "Current Fiscal Year Expand" at bounding box center [345, 52] width 181 height 17
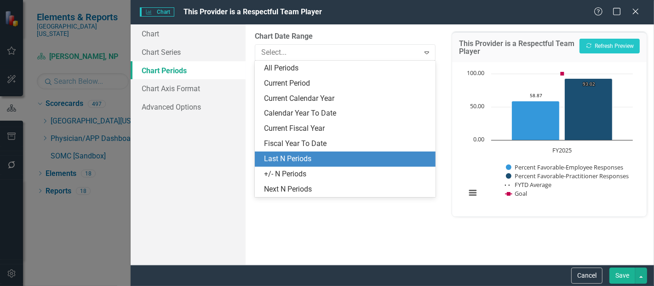
click at [289, 161] on div "Last N Periods" at bounding box center [347, 159] width 166 height 11
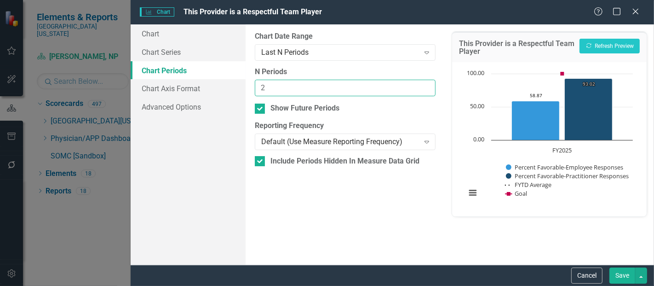
type input "2"
click at [425, 83] on input "2" at bounding box center [345, 88] width 181 height 17
click at [625, 277] on button "Save" at bounding box center [623, 275] width 26 height 16
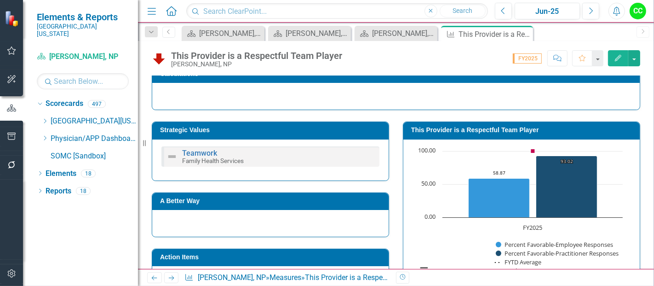
scroll to position [123, 0]
click at [486, 127] on h3 "This Provider is a Respectful Team Player" at bounding box center [523, 130] width 224 height 7
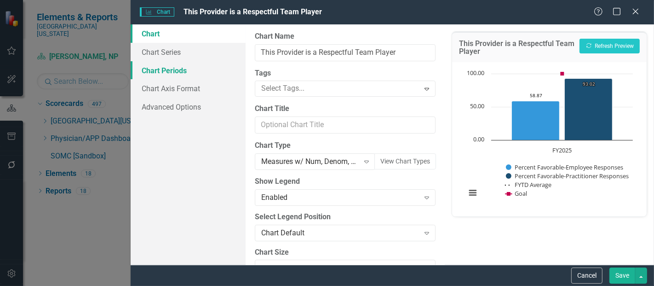
click at [158, 68] on link "Chart Periods" at bounding box center [188, 70] width 115 height 18
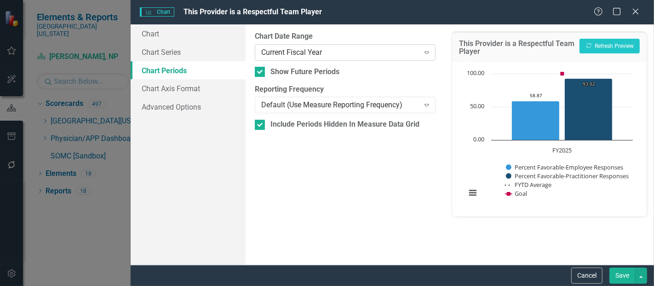
click at [407, 51] on div "Current Fiscal Year" at bounding box center [340, 52] width 158 height 11
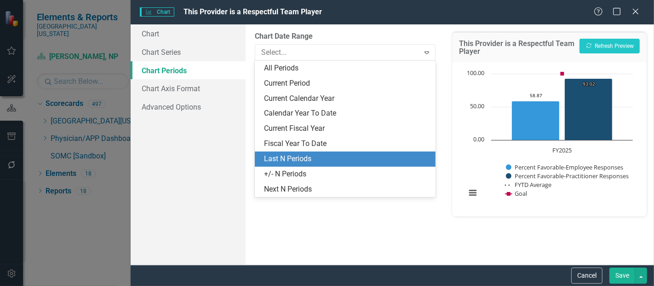
click at [312, 153] on div "Last N Periods" at bounding box center [345, 158] width 181 height 15
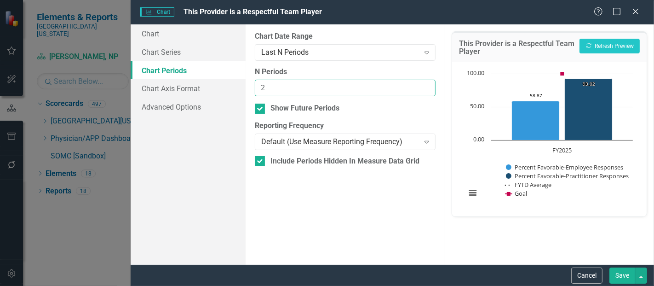
type input "2"
click at [427, 84] on input "2" at bounding box center [345, 88] width 181 height 17
click at [622, 276] on button "Save" at bounding box center [623, 275] width 26 height 16
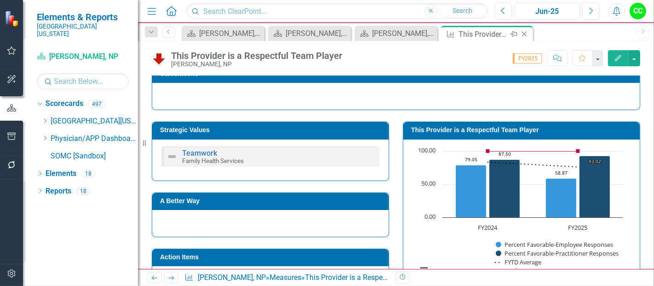
click at [522, 30] on icon "Close" at bounding box center [524, 33] width 9 height 7
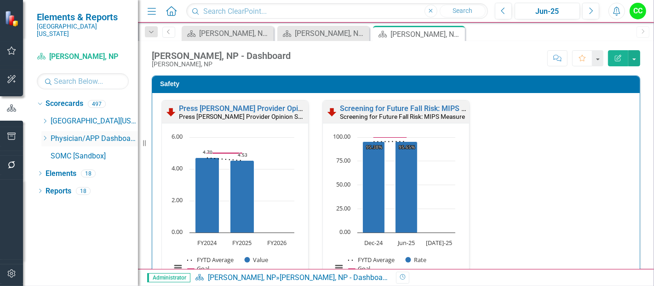
click at [45, 135] on icon "Dropdown" at bounding box center [44, 138] width 7 height 6
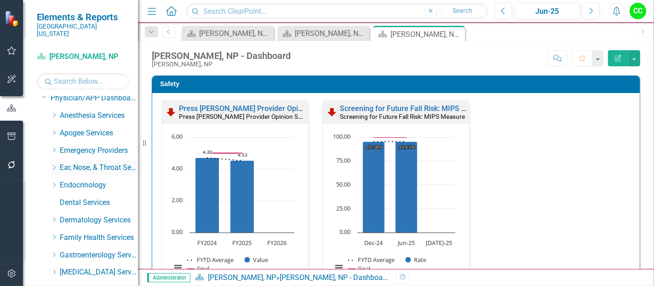
scroll to position [42, 0]
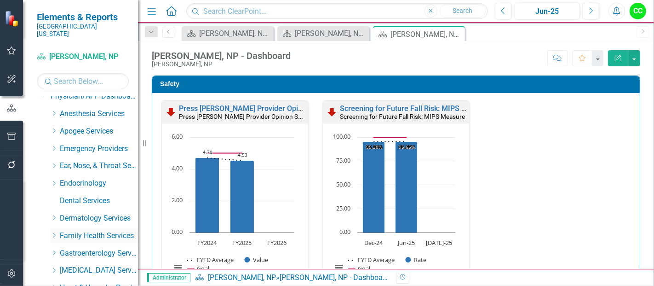
click at [56, 232] on icon "Dropdown" at bounding box center [54, 235] width 7 height 6
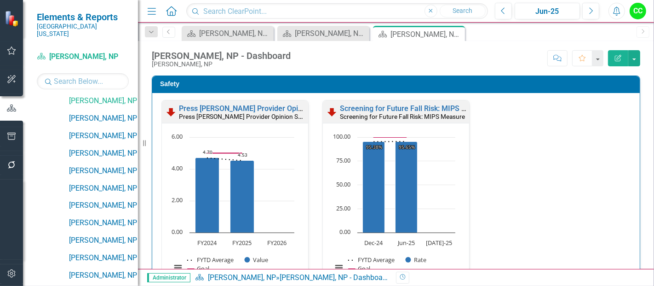
scroll to position [659, 0]
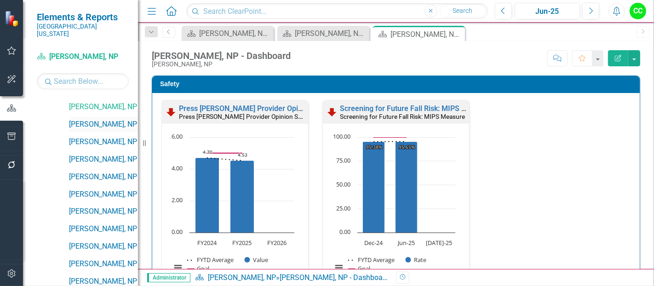
click at [109, 119] on link "[PERSON_NAME], NP" at bounding box center [103, 124] width 69 height 11
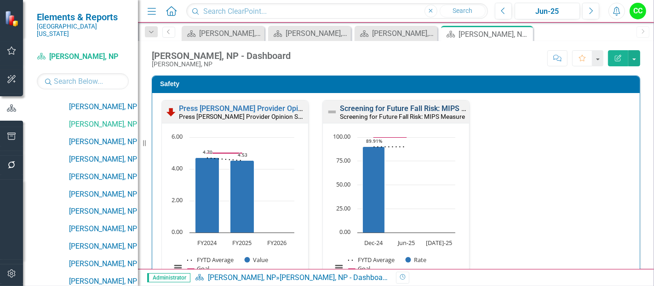
click at [426, 107] on link "Screening for Future Fall Risk: MIPS Measure" at bounding box center [415, 108] width 151 height 9
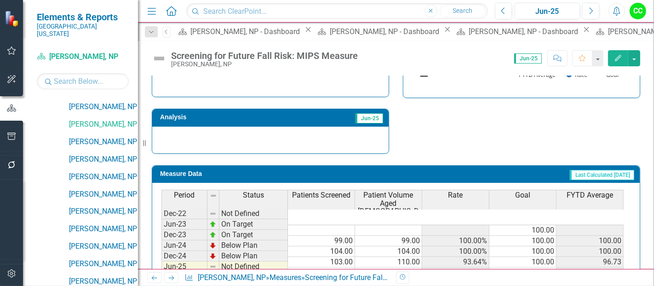
scroll to position [364, 0]
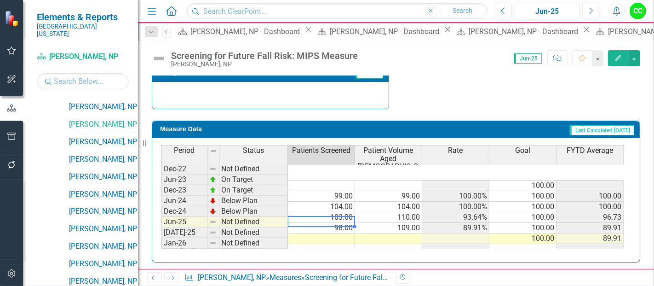
click at [313, 233] on td at bounding box center [321, 238] width 67 height 11
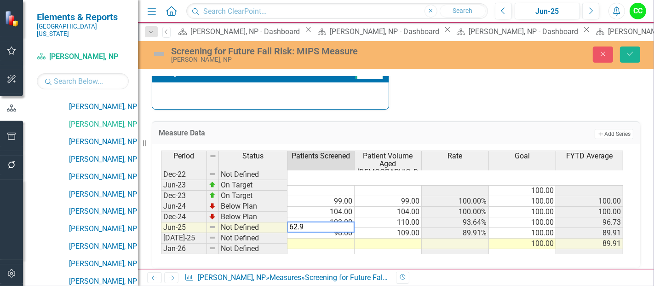
type textarea "62.96"
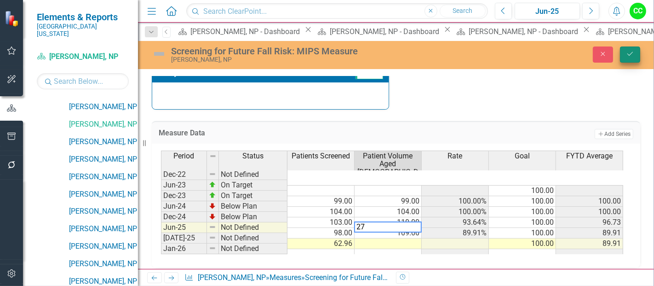
type textarea "27"
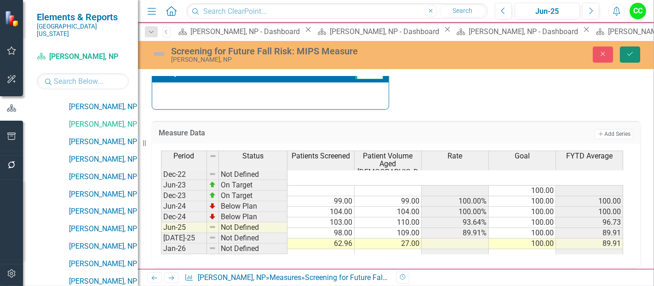
click at [625, 54] on button "Save" at bounding box center [630, 54] width 20 height 16
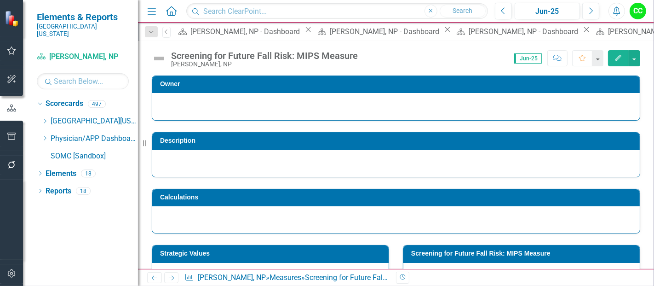
scroll to position [0, 0]
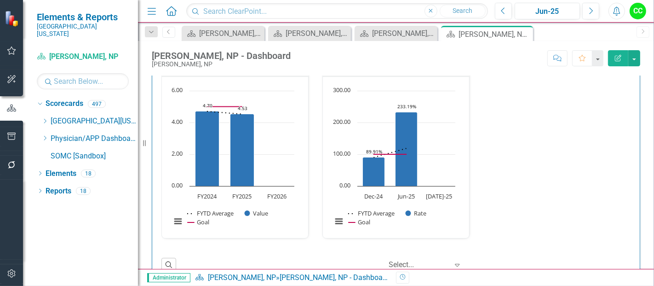
scroll to position [17, 0]
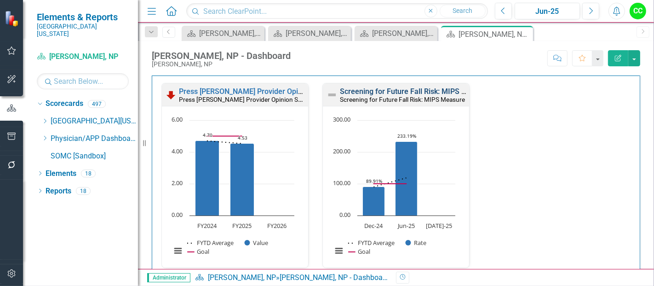
click at [392, 90] on link "Screening for Future Fall Risk: MIPS Measure" at bounding box center [415, 91] width 151 height 9
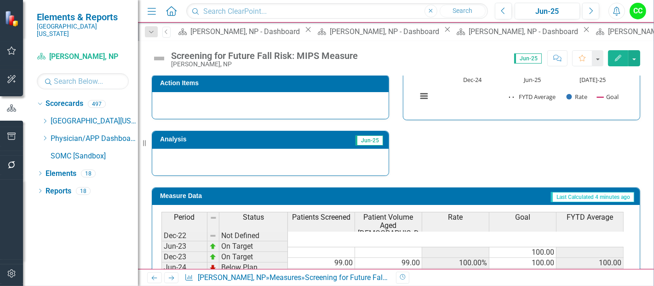
scroll to position [364, 0]
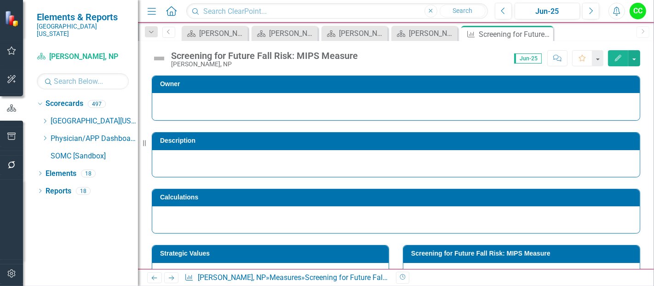
scroll to position [364, 0]
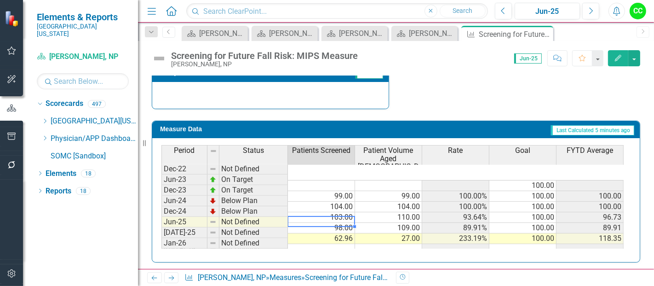
click at [324, 233] on td "62.96" at bounding box center [321, 238] width 67 height 11
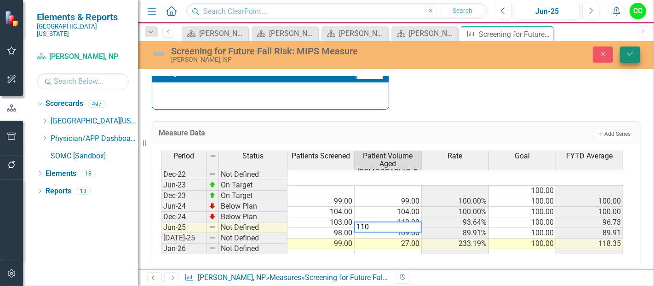
type textarea "110"
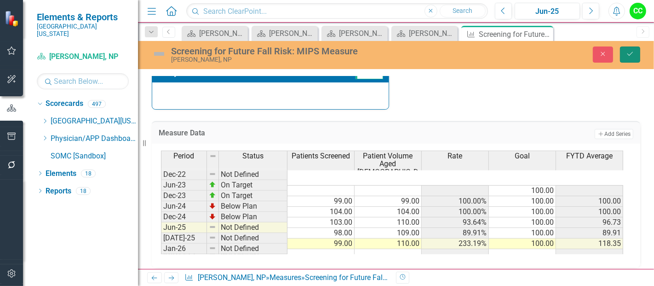
click at [631, 56] on icon "Save" at bounding box center [630, 54] width 8 height 6
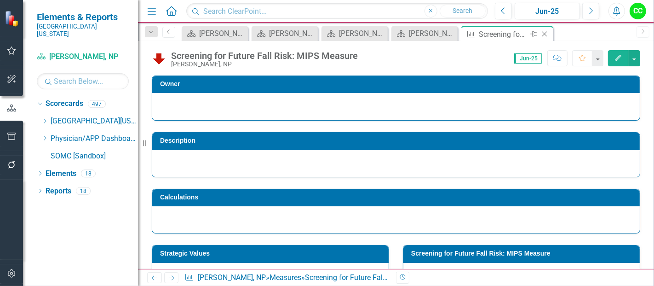
click at [545, 33] on icon at bounding box center [545, 34] width 5 height 5
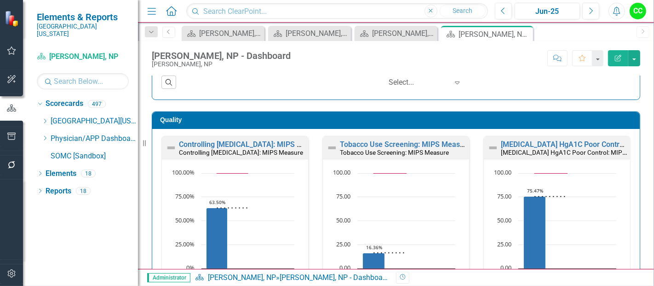
scroll to position [245, 0]
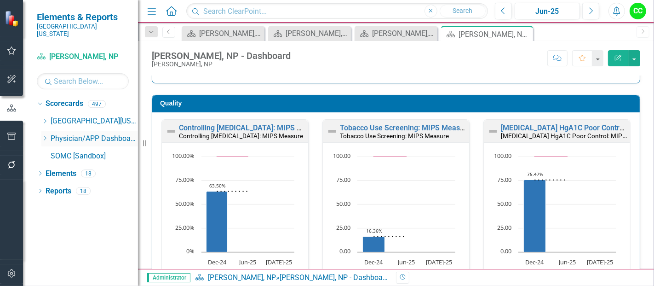
click at [43, 135] on icon "Dropdown" at bounding box center [44, 138] width 7 height 6
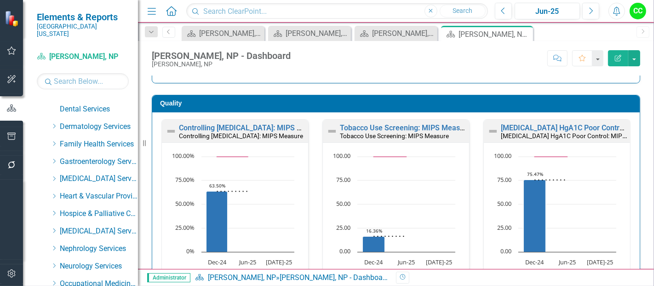
scroll to position [131, 0]
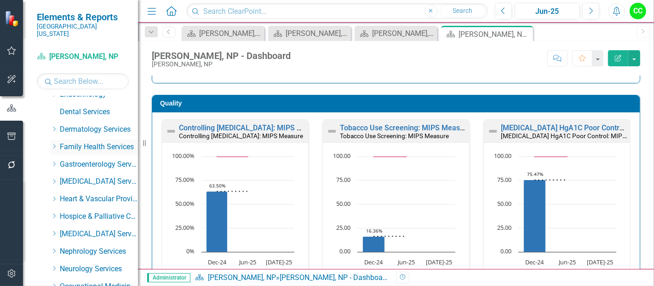
click at [52, 144] on icon "Dropdown" at bounding box center [54, 147] width 7 height 6
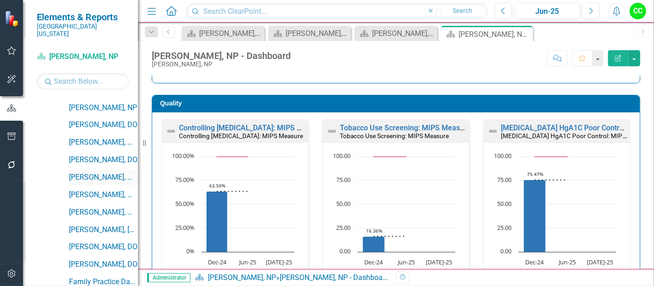
scroll to position [188, 0]
click at [227, 8] on input "text" at bounding box center [337, 11] width 302 height 16
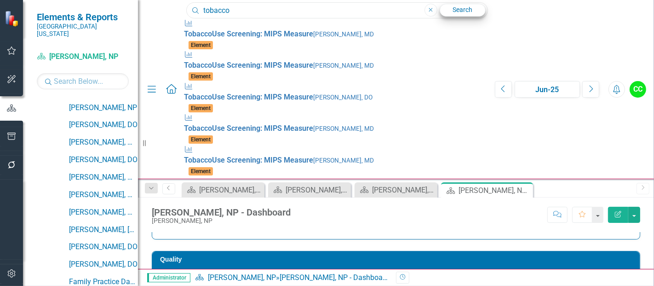
type input "tobacco"
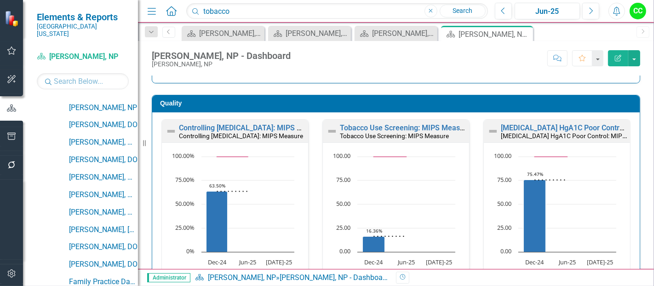
click at [473, 11] on link "Search" at bounding box center [463, 11] width 46 height 13
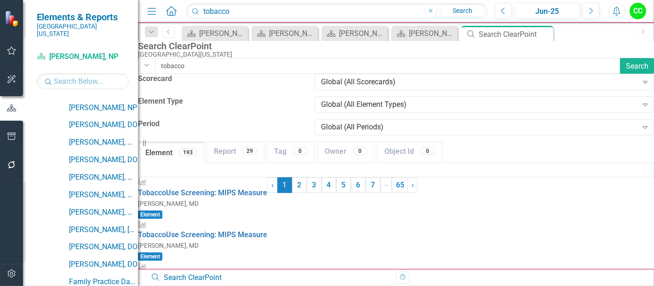
click at [556, 71] on div "Search ClearPoint [GEOGRAPHIC_DATA][US_STATE] Dropdown tobacco Search Scorecard…" at bounding box center [396, 91] width 516 height 100
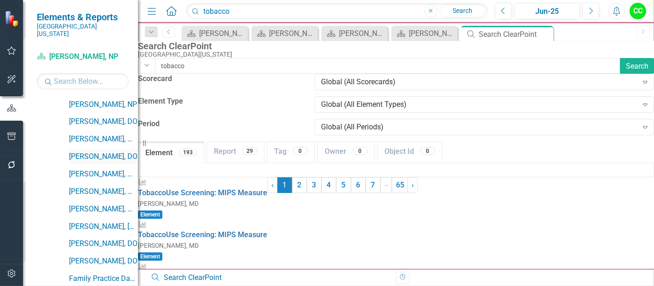
scroll to position [192, 0]
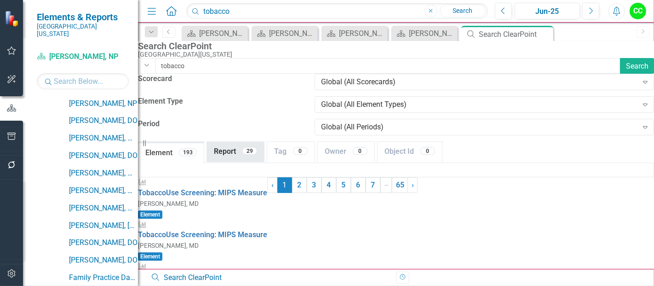
click at [245, 142] on link "Report 29" at bounding box center [235, 152] width 57 height 20
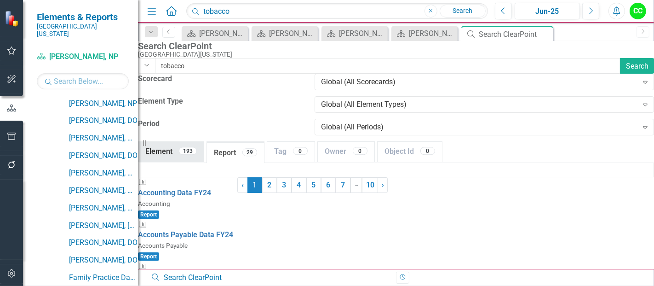
click at [184, 142] on link "Element 193" at bounding box center [171, 152] width 65 height 20
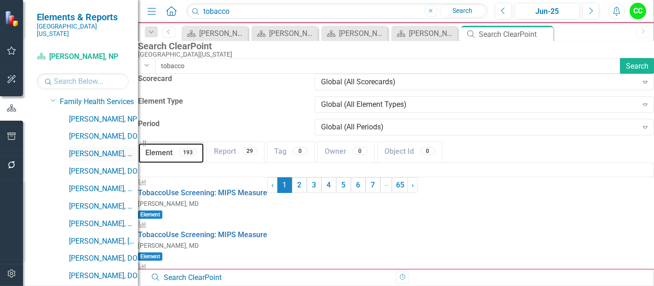
scroll to position [176, 0]
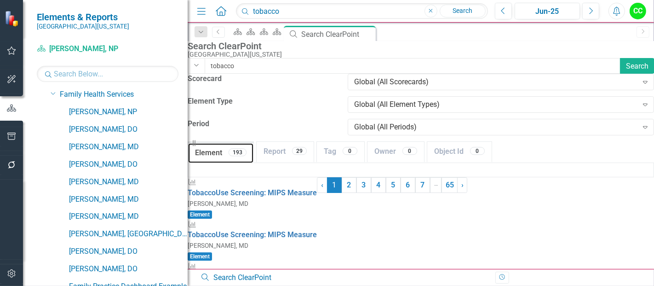
drag, startPoint x: 139, startPoint y: 144, endPoint x: 188, endPoint y: 146, distance: 48.8
click at [188, 146] on div "Resize" at bounding box center [191, 143] width 7 height 286
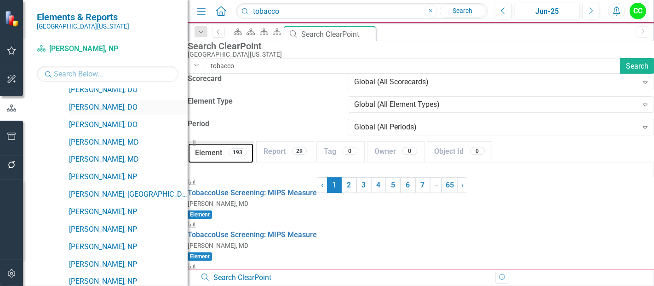
scroll to position [442, 0]
click at [99, 119] on link "[PERSON_NAME], DO" at bounding box center [128, 124] width 119 height 11
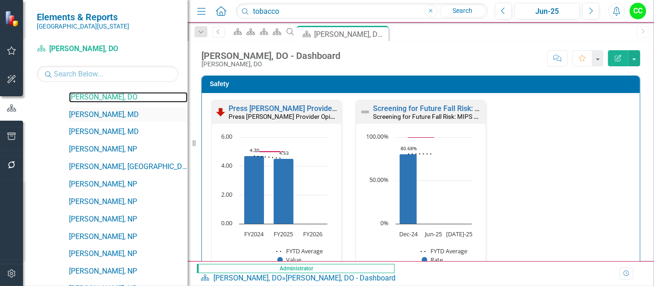
scroll to position [485, 0]
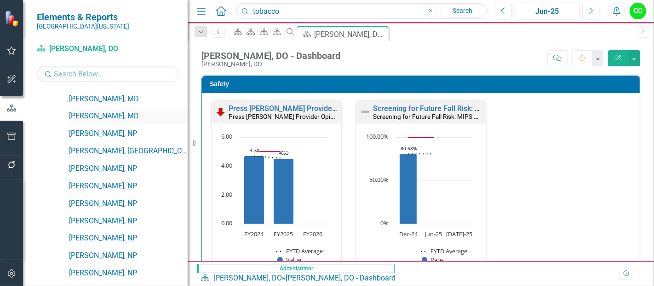
click at [100, 113] on link "[PERSON_NAME], MD" at bounding box center [128, 116] width 119 height 11
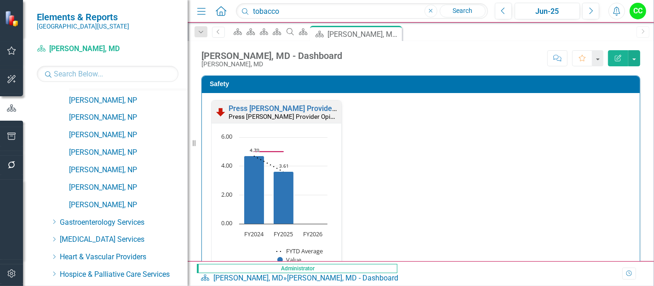
scroll to position [1043, 0]
